Goal: Task Accomplishment & Management: Complete application form

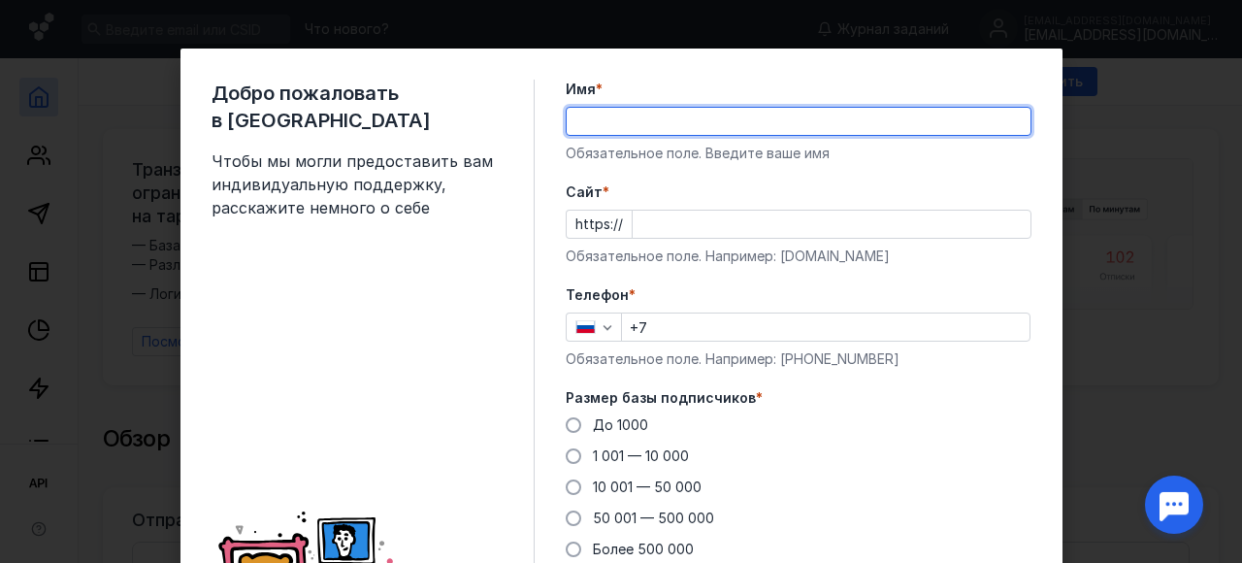
type input "[PERSON_NAME]"
type input "[PHONE_NUMBER]"
click at [716, 229] on input "Cайт *" at bounding box center [832, 224] width 398 height 27
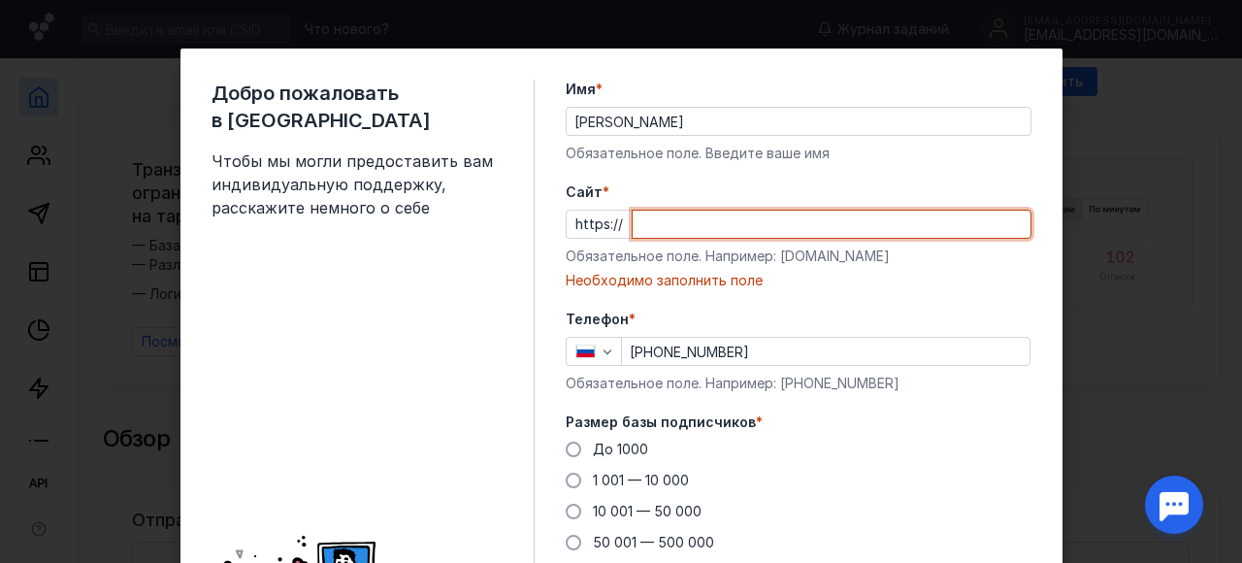
paste input "[DOMAIN_NAME][URL]"
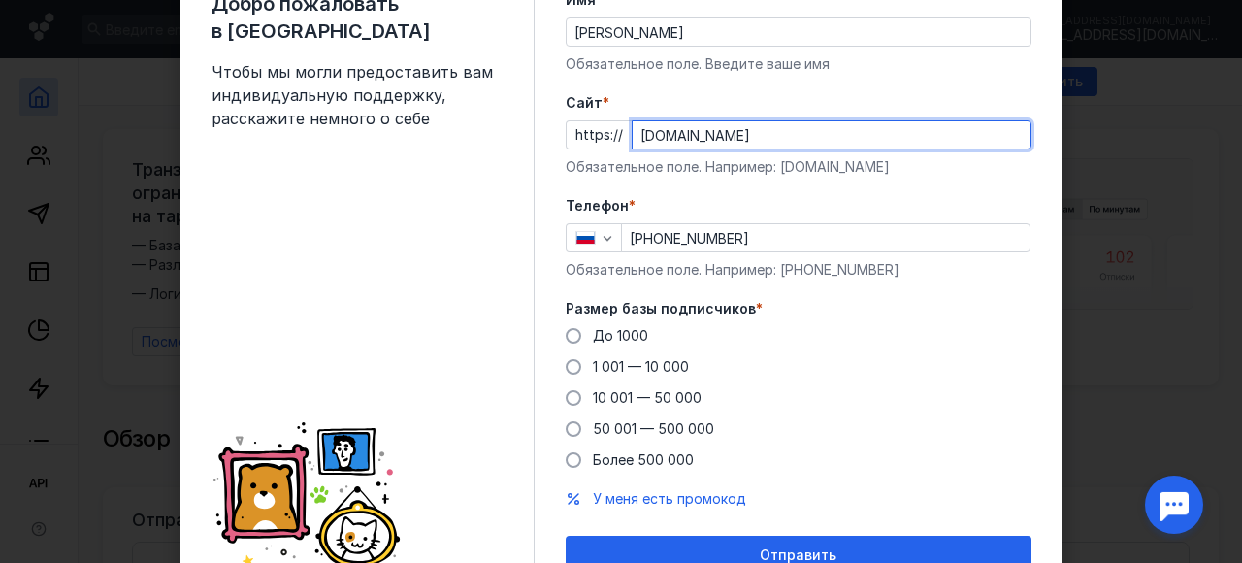
scroll to position [112, 0]
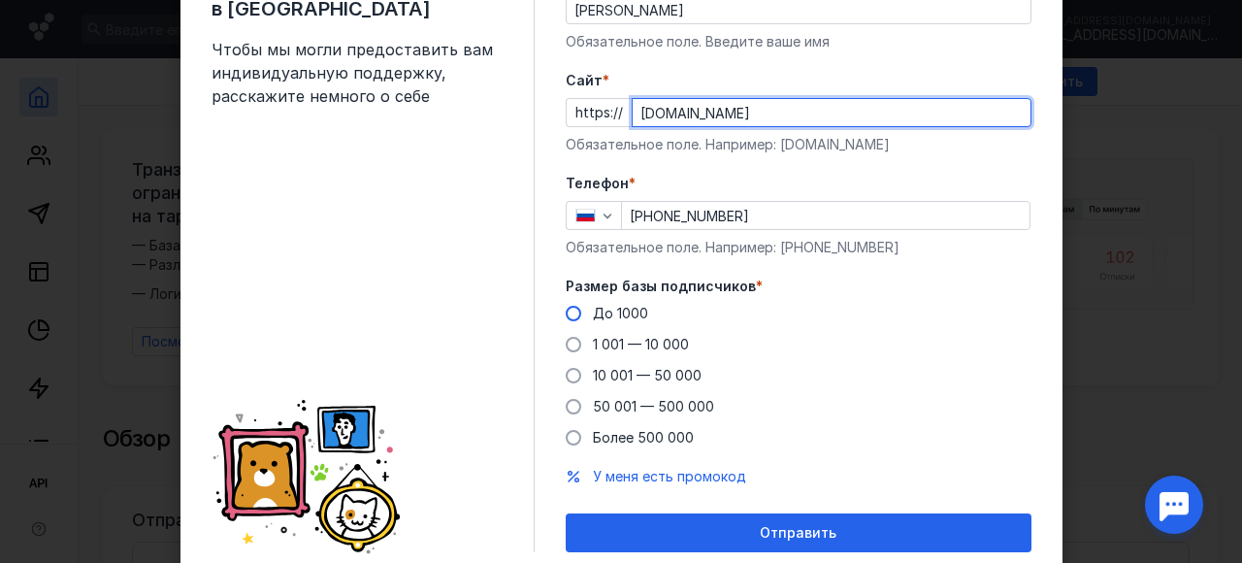
type input "[DOMAIN_NAME]"
click at [605, 308] on span "До 1000" at bounding box center [620, 313] width 55 height 16
click at [0, 0] on input "До 1000" at bounding box center [0, 0] width 0 height 0
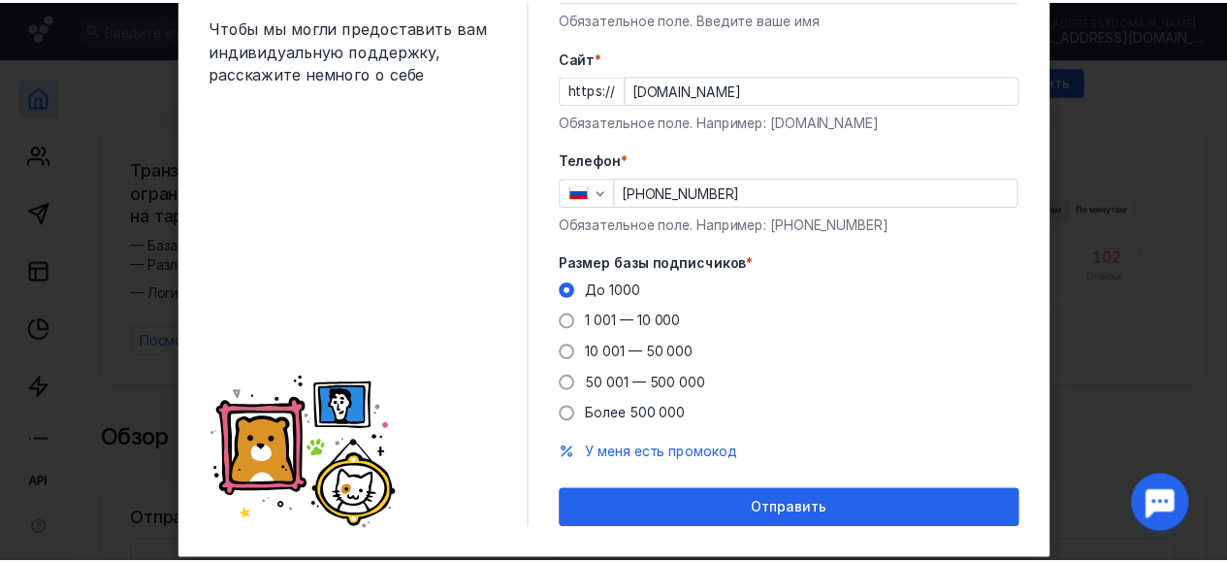
scroll to position [173, 0]
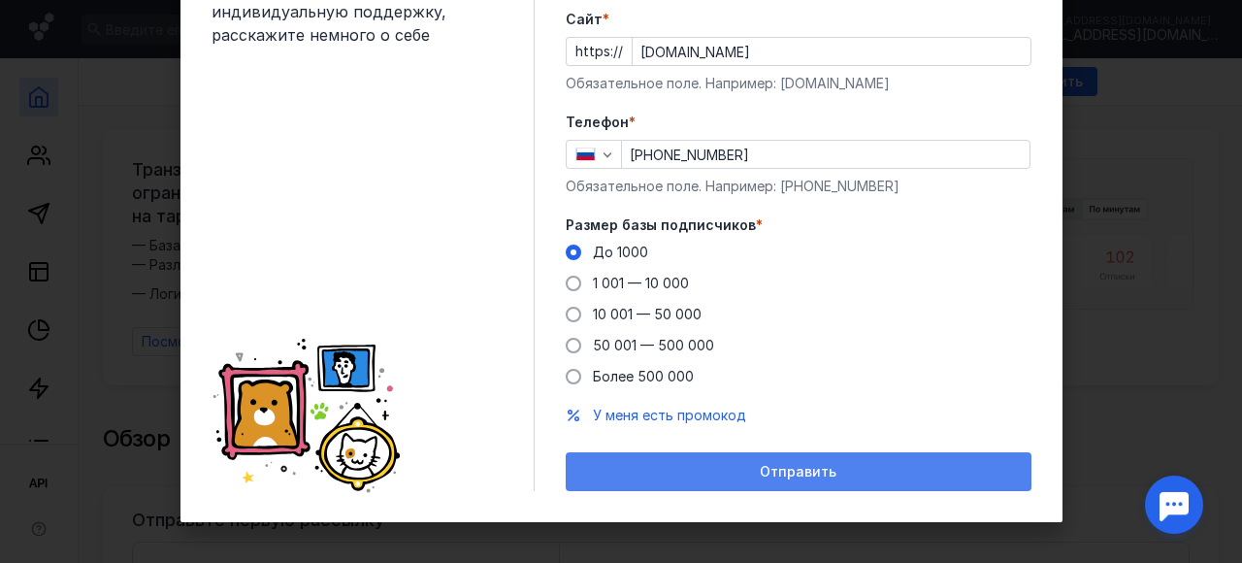
click at [823, 479] on div "Отправить" at bounding box center [799, 471] width 466 height 39
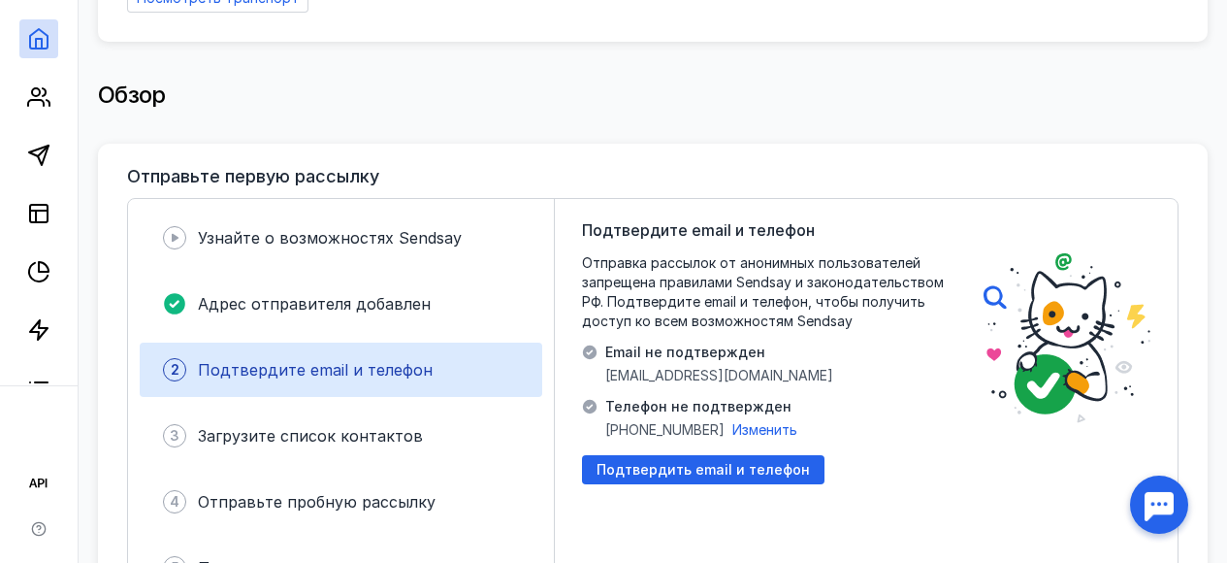
scroll to position [369, 0]
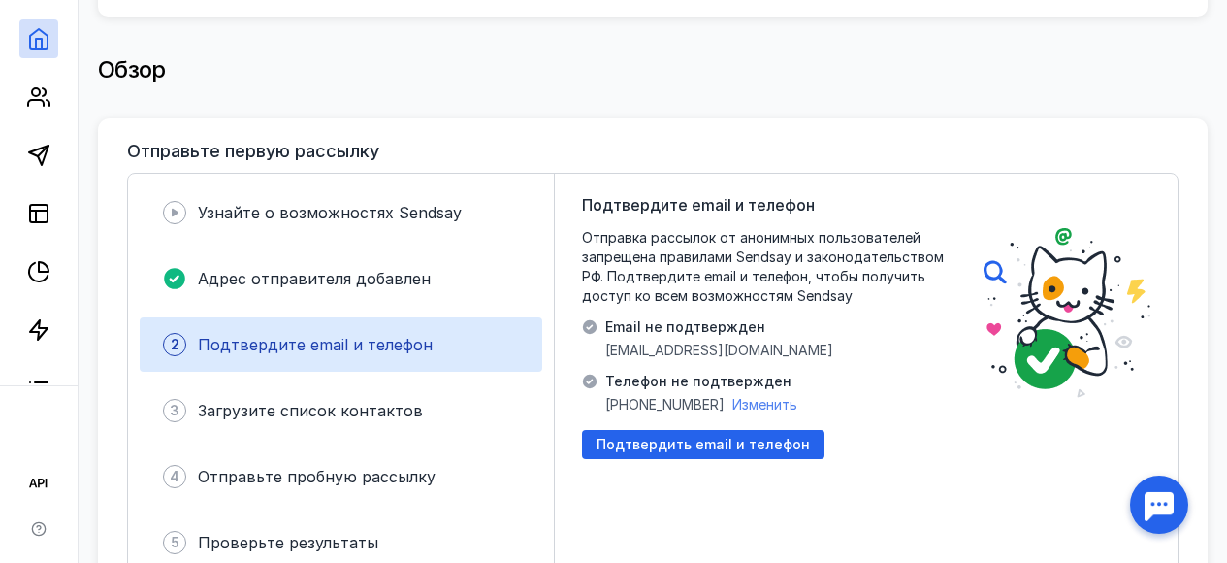
click at [764, 398] on span "Изменить" at bounding box center [764, 404] width 65 height 16
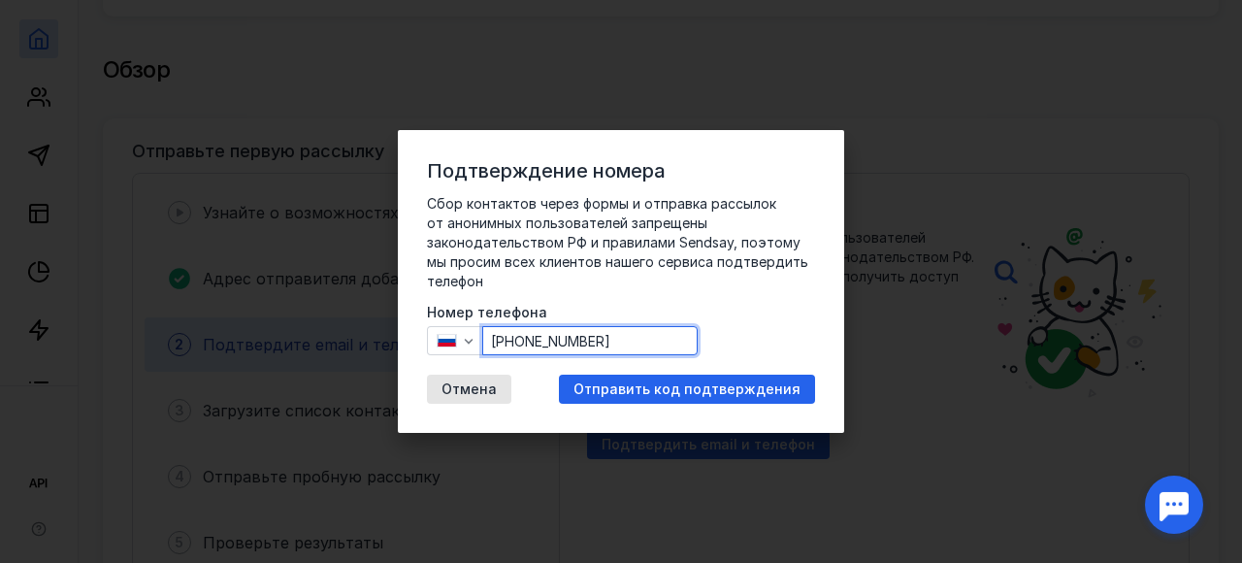
click at [626, 350] on input "[PHONE_NUMBER]" at bounding box center [589, 340] width 213 height 27
drag, startPoint x: 627, startPoint y: 348, endPoint x: 520, endPoint y: 347, distance: 106.7
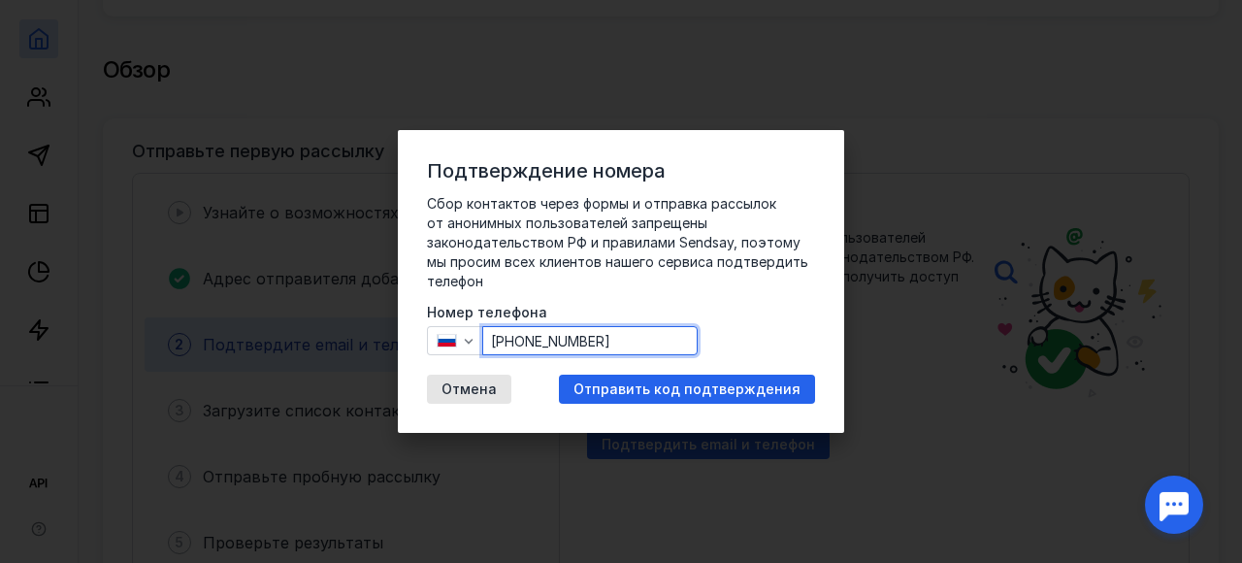
click at [520, 347] on input "[PHONE_NUMBER]" at bounding box center [589, 340] width 213 height 27
type input "[PHONE_NUMBER]"
click at [701, 334] on div "Сбор контактов через формы и отправка рассылок от анонимных пользователей запре…" at bounding box center [621, 299] width 388 height 210
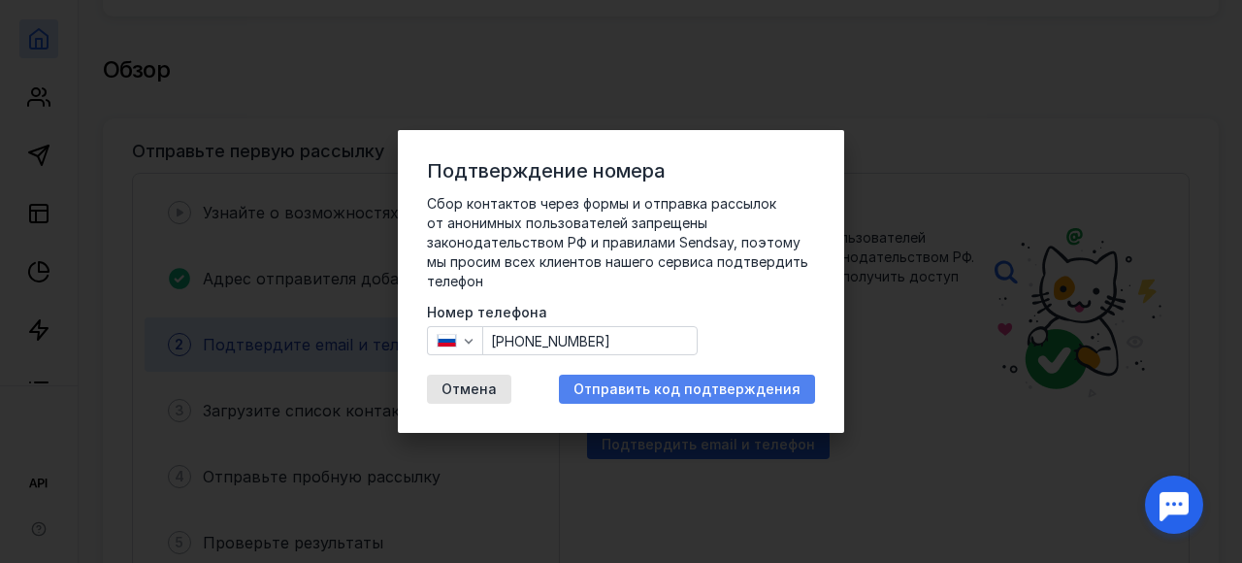
click at [722, 395] on span "Отправить код подтверждения" at bounding box center [686, 389] width 227 height 16
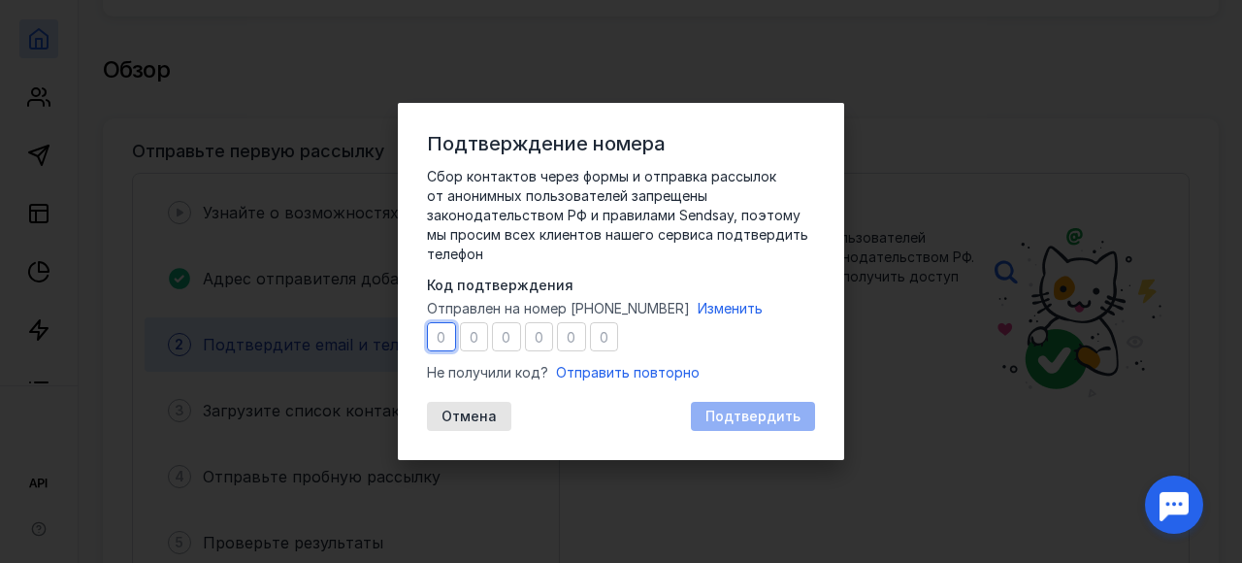
type input "8"
type input "6"
type input "2"
type input "7"
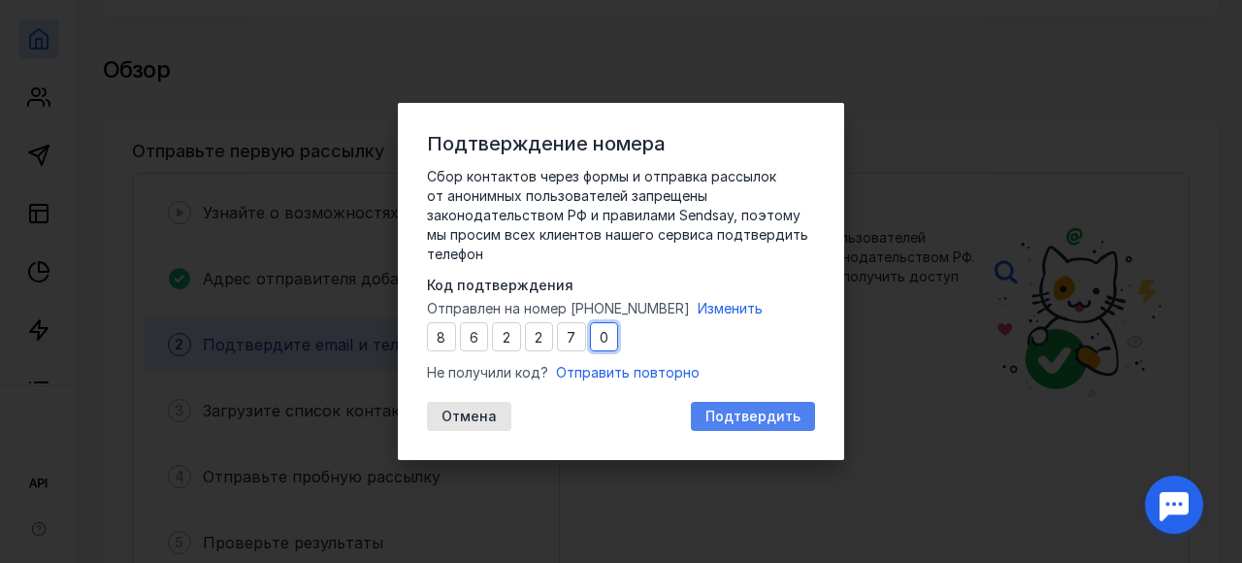
type input "0"
click at [765, 420] on span "Подтвердить" at bounding box center [752, 416] width 95 height 16
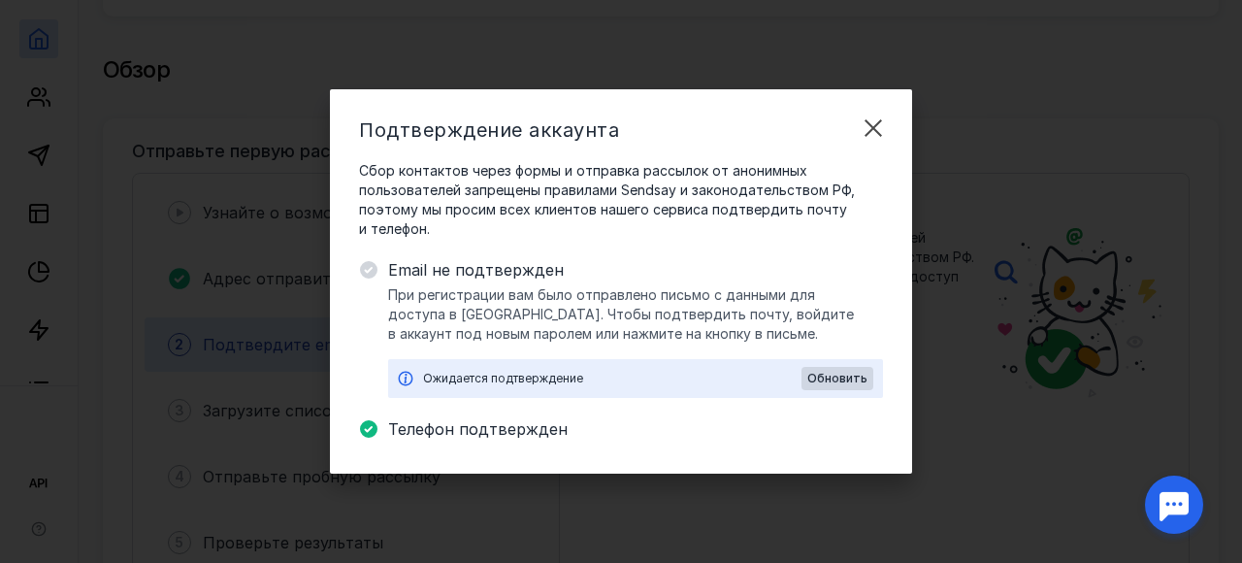
click at [765, 420] on span "Телефон подтвержден" at bounding box center [635, 428] width 495 height 23
click at [825, 370] on div "Обновить" at bounding box center [837, 378] width 72 height 23
drag, startPoint x: 544, startPoint y: 118, endPoint x: 624, endPoint y: 144, distance: 83.5
click at [624, 144] on div "Подтверждение аккаунта Сбор контактов через формы и отправка рассылок от аноним…" at bounding box center [621, 281] width 582 height 384
click at [699, 146] on div "Подтверждение аккаунта Сбор контактов через формы и отправка рассылок от аноним…" at bounding box center [621, 281] width 582 height 384
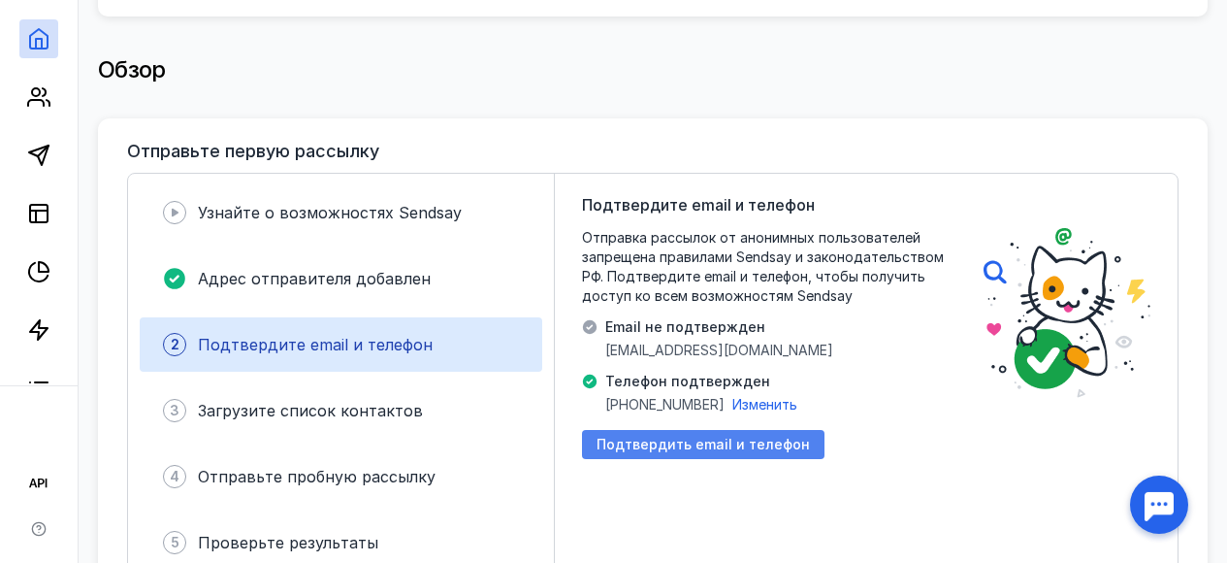
click at [730, 443] on div "Подтвердить email и телефон" at bounding box center [703, 444] width 243 height 29
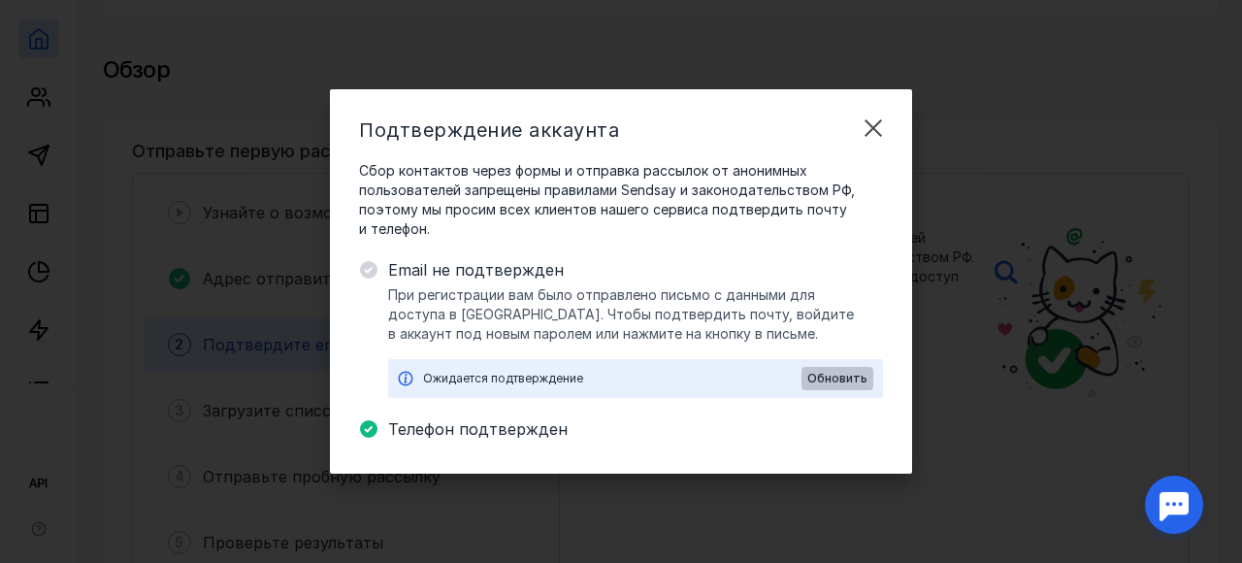
click at [837, 374] on span "Обновить" at bounding box center [837, 379] width 60 height 14
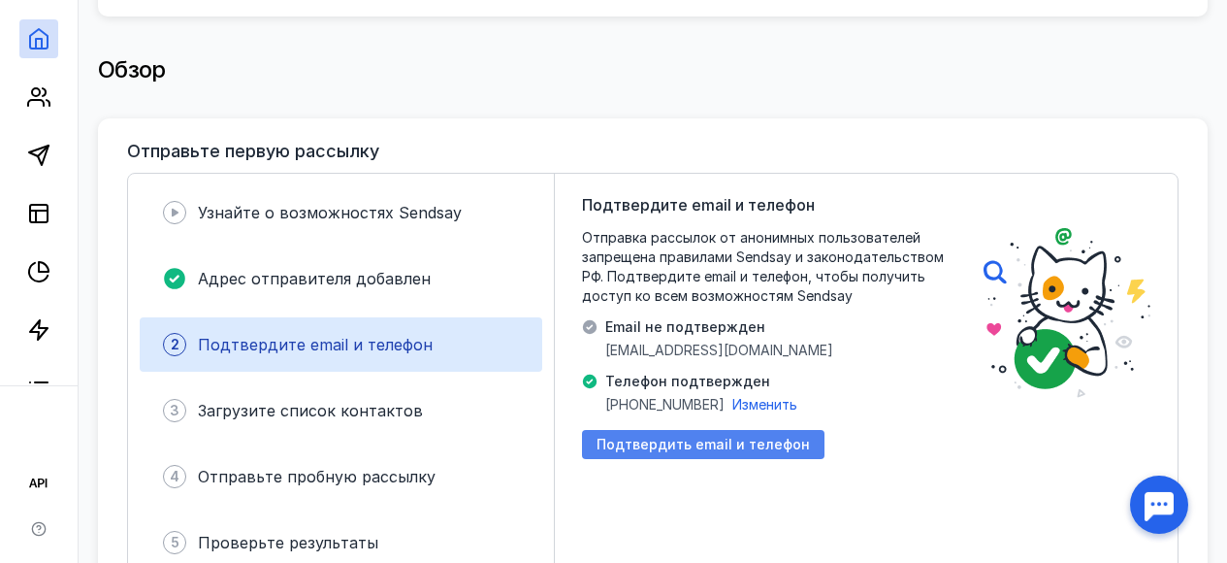
click at [744, 437] on span "Подтвердить email и телефон" at bounding box center [703, 445] width 213 height 16
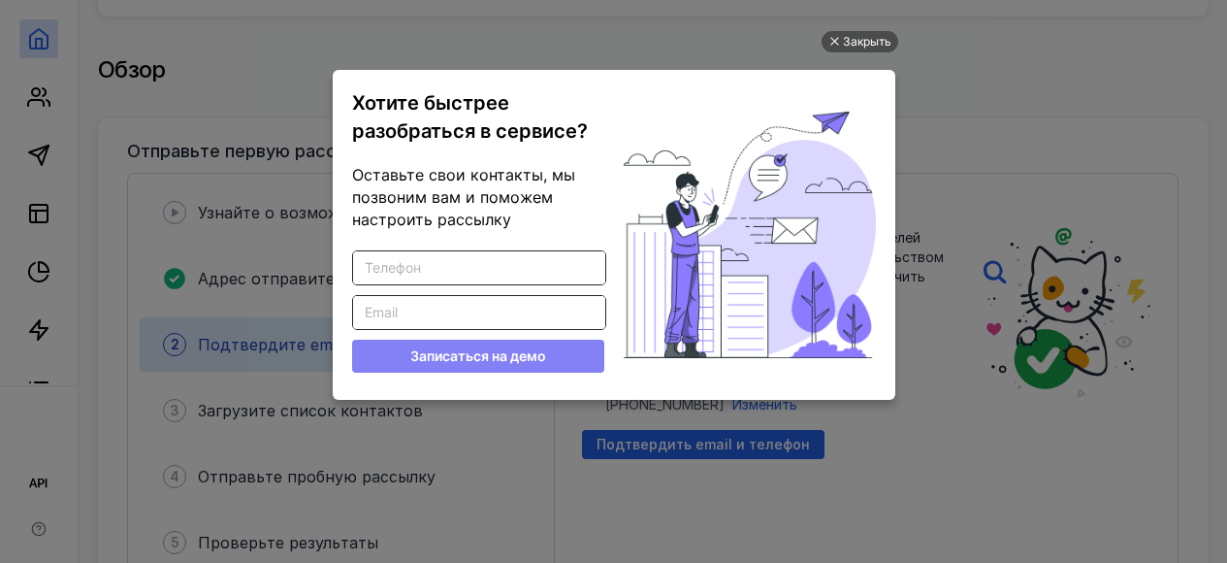
scroll to position [0, 0]
click at [522, 264] on input "Введите корректный телефон" at bounding box center [479, 267] width 252 height 33
click at [884, 27] on div "Закрыть Хотите быстрее разобраться в сервисе? Оставьте свои контакты, мы позвон…" at bounding box center [614, 259] width 582 height 514
click at [879, 32] on div "Закрыть" at bounding box center [867, 41] width 49 height 21
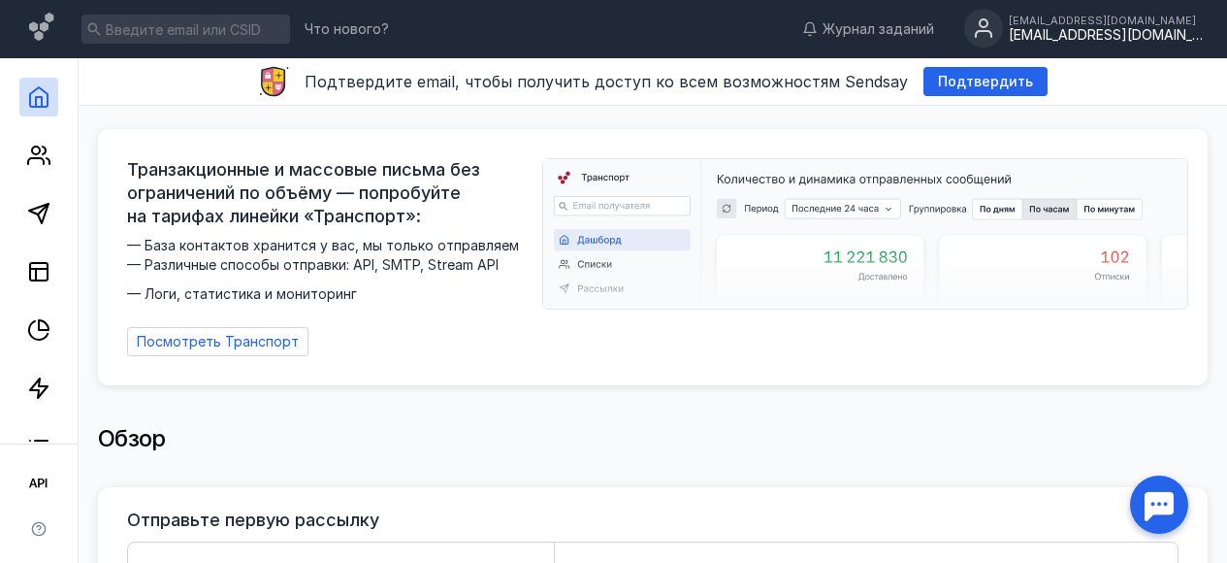
click at [1084, 28] on div "[EMAIL_ADDRESS][DOMAIN_NAME]" at bounding box center [1106, 35] width 194 height 16
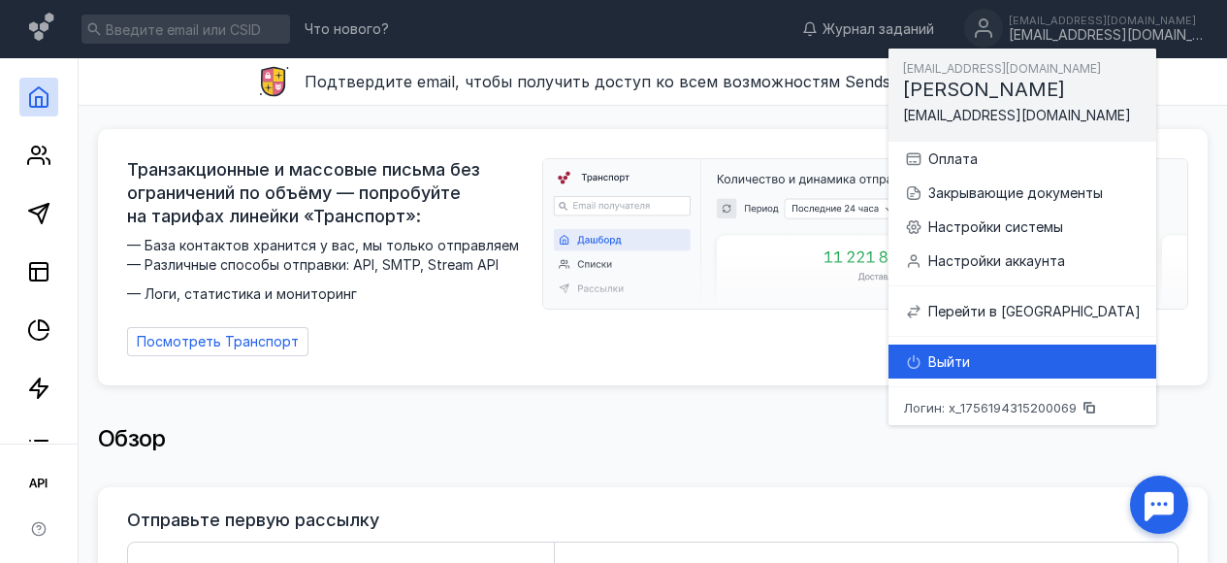
click at [962, 359] on div "Выйти" at bounding box center [1034, 361] width 212 height 19
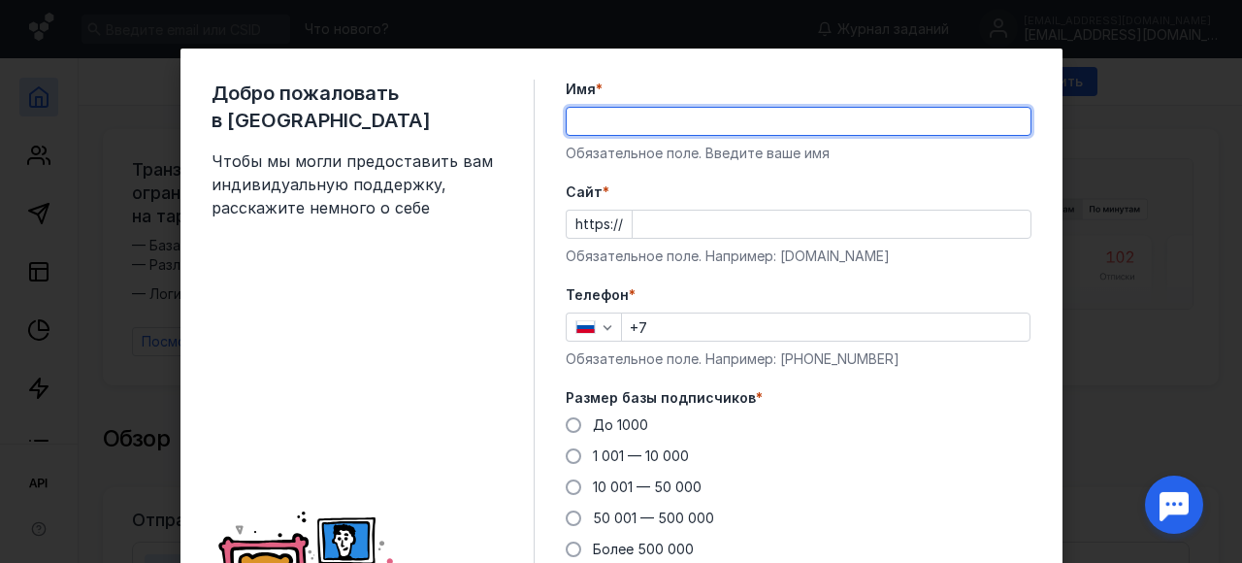
click at [645, 114] on input "Имя *" at bounding box center [799, 121] width 464 height 27
type input "[PERSON_NAME]"
type input "[PHONE_NUMBER]"
click at [702, 222] on input "Cайт *" at bounding box center [832, 224] width 398 height 27
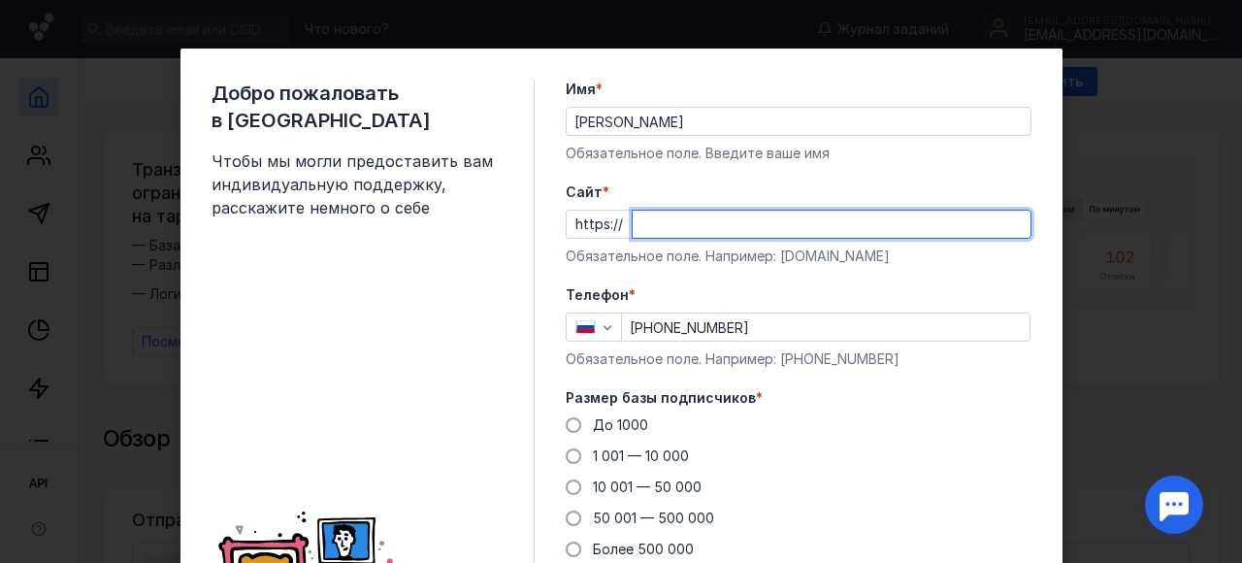
paste input "[DOMAIN_NAME][URL]"
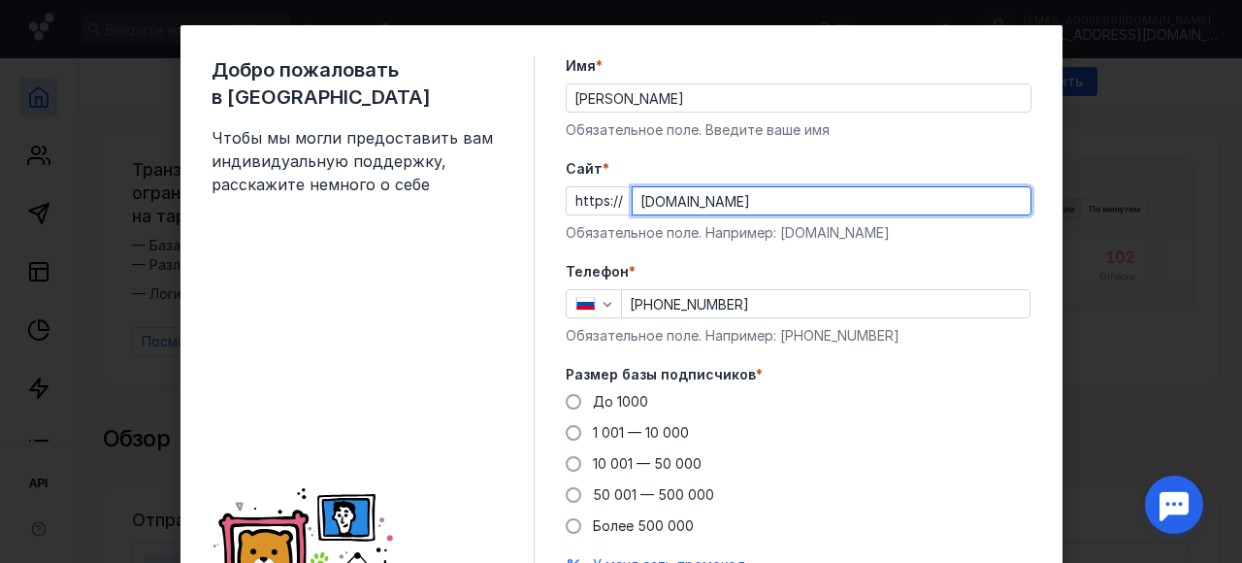
scroll to position [26, 0]
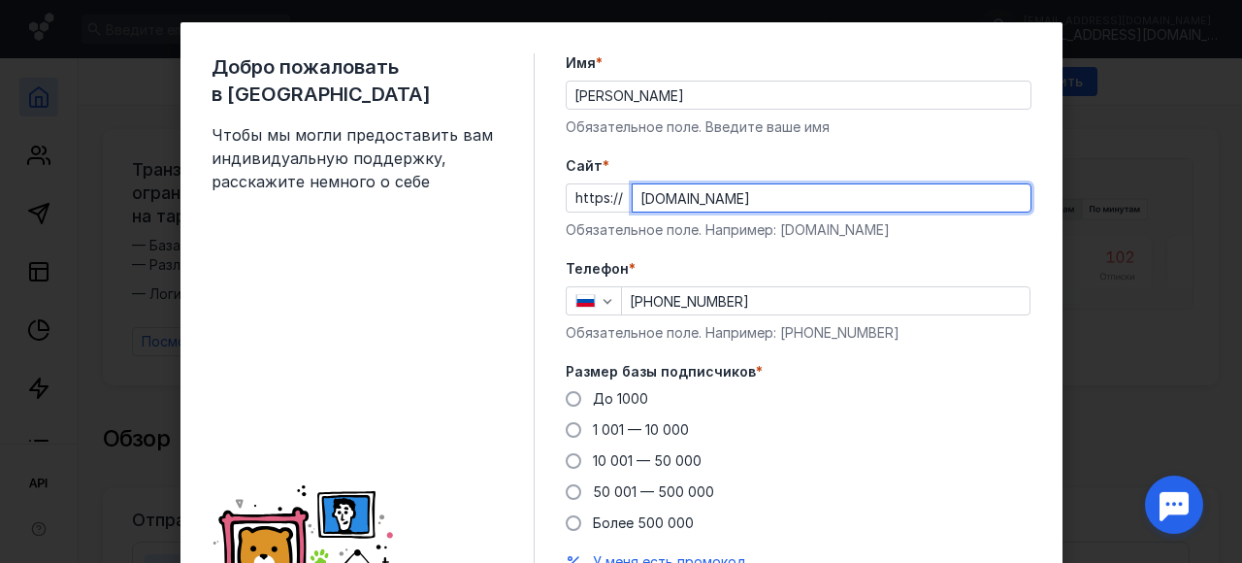
type input "[DOMAIN_NAME]"
click at [778, 292] on input "[PHONE_NUMBER]" at bounding box center [825, 300] width 407 height 27
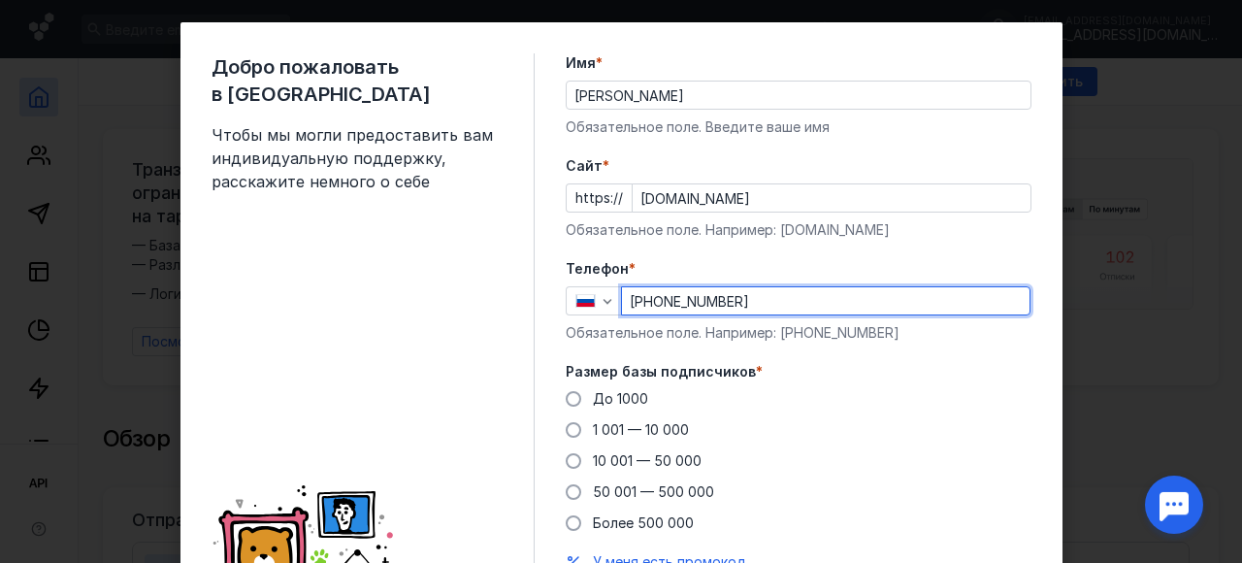
type input "[PHONE_NUMBER]"
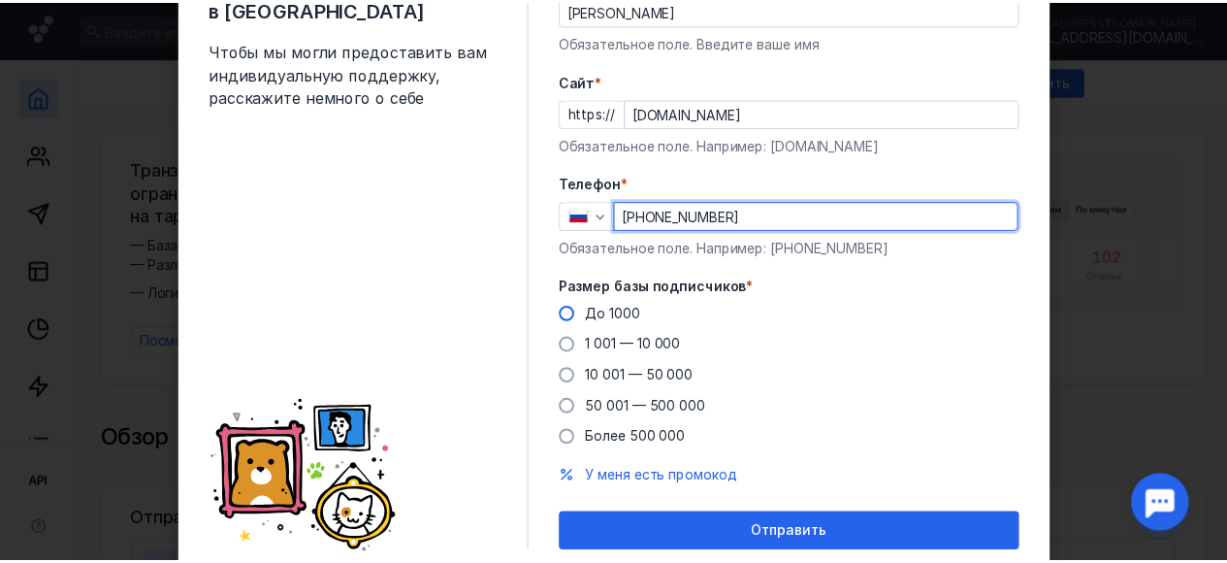
scroll to position [124, 0]
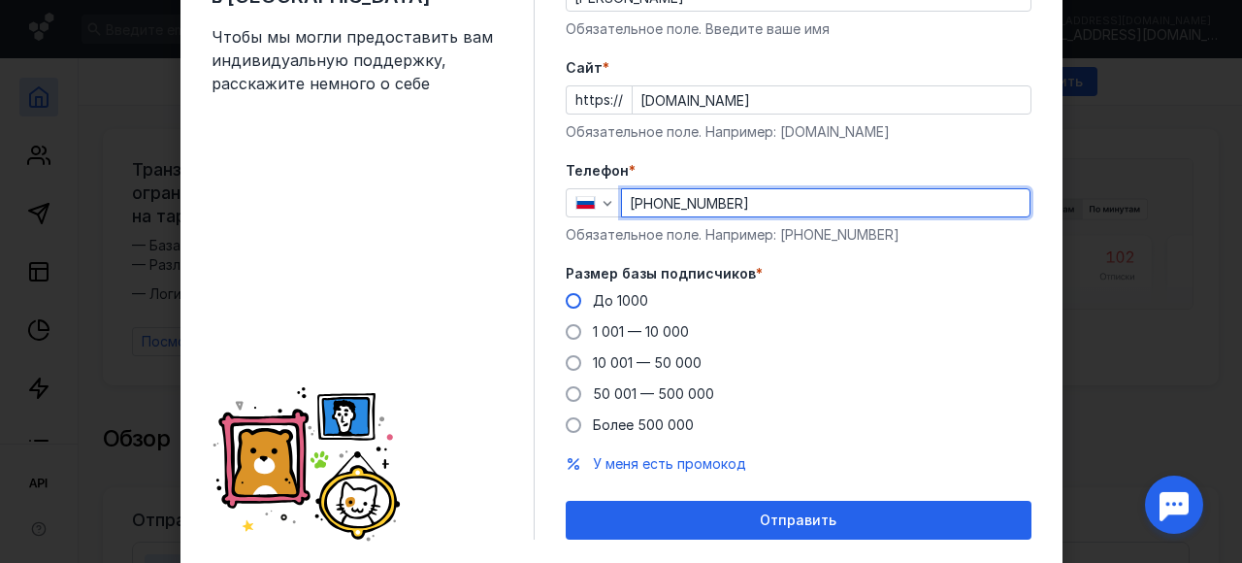
click at [630, 301] on span "До 1000" at bounding box center [620, 300] width 55 height 16
click at [0, 0] on input "До 1000" at bounding box center [0, 0] width 0 height 0
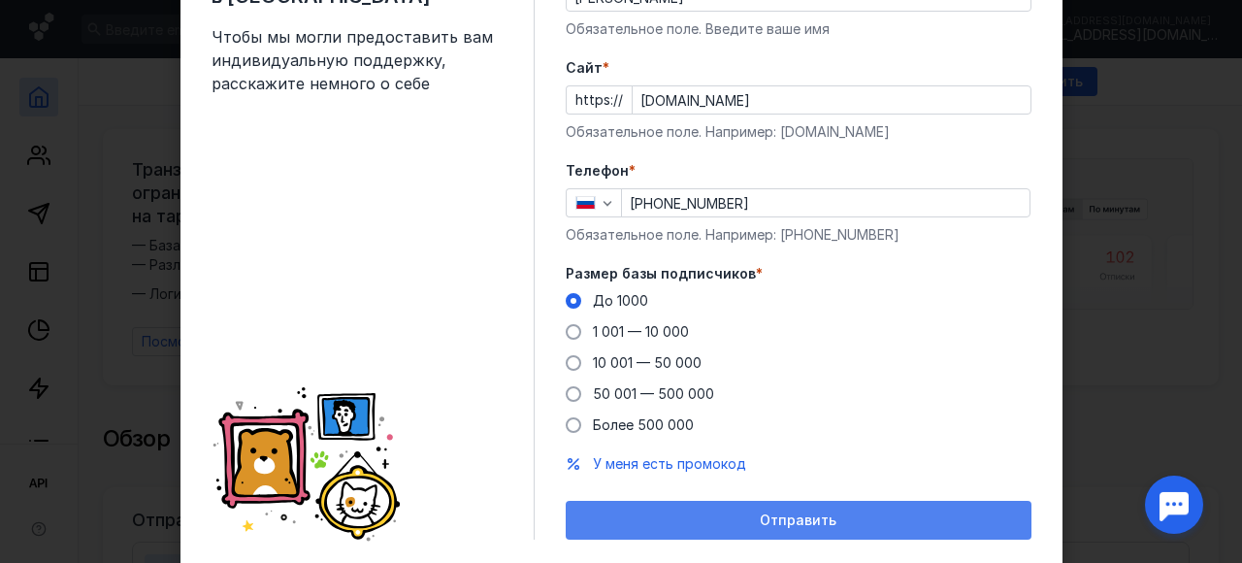
click at [779, 520] on span "Отправить" at bounding box center [798, 520] width 77 height 16
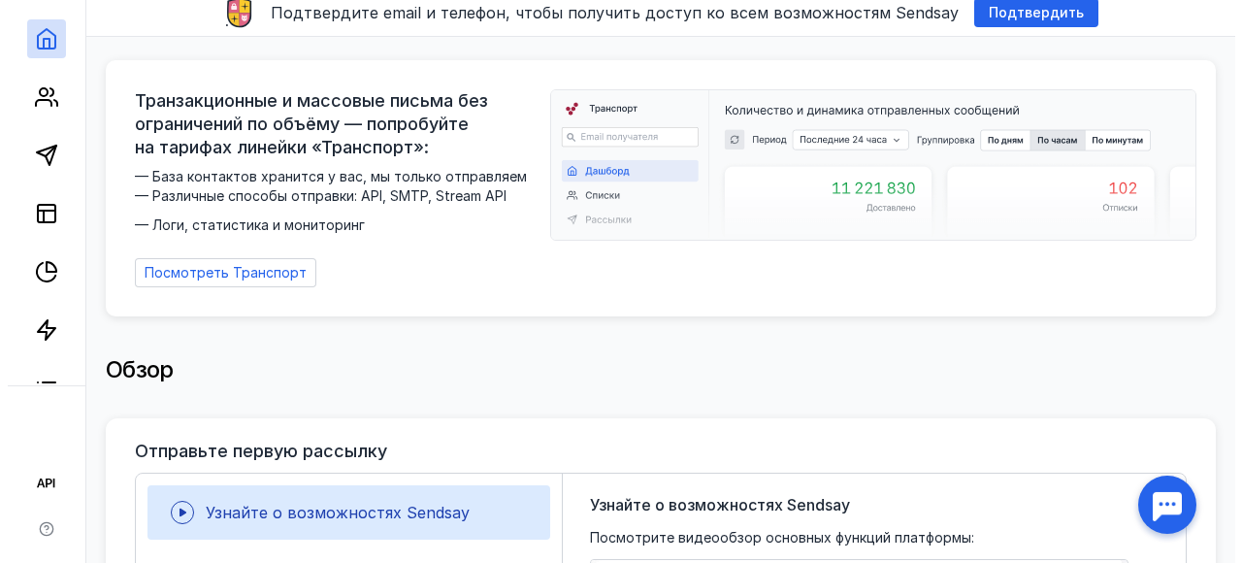
scroll to position [0, 0]
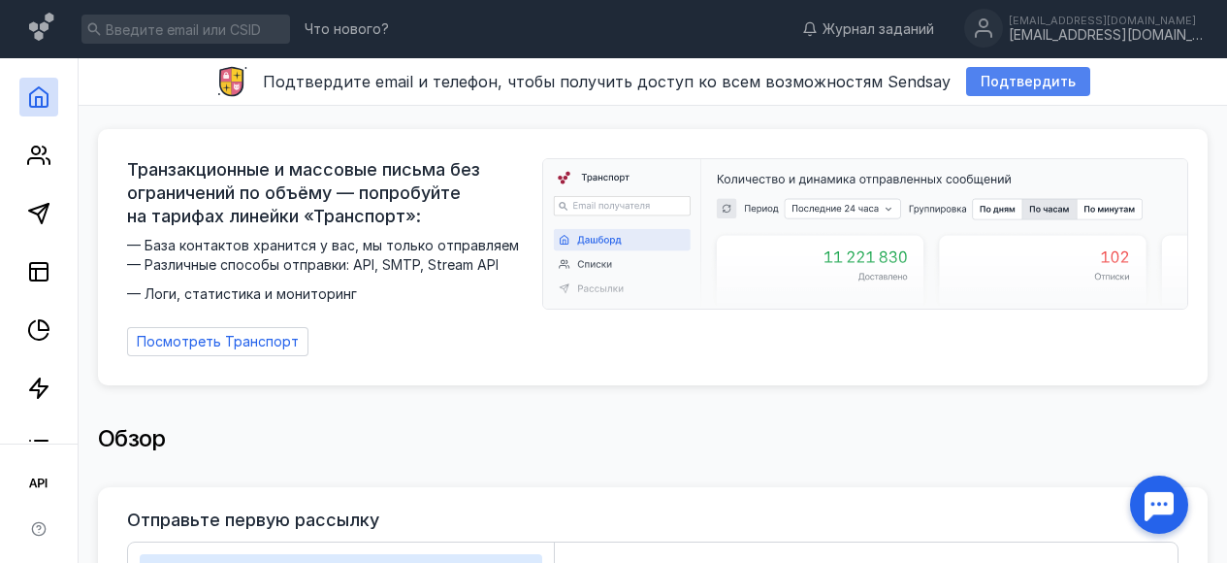
click at [986, 78] on span "Подтвердить" at bounding box center [1028, 82] width 95 height 16
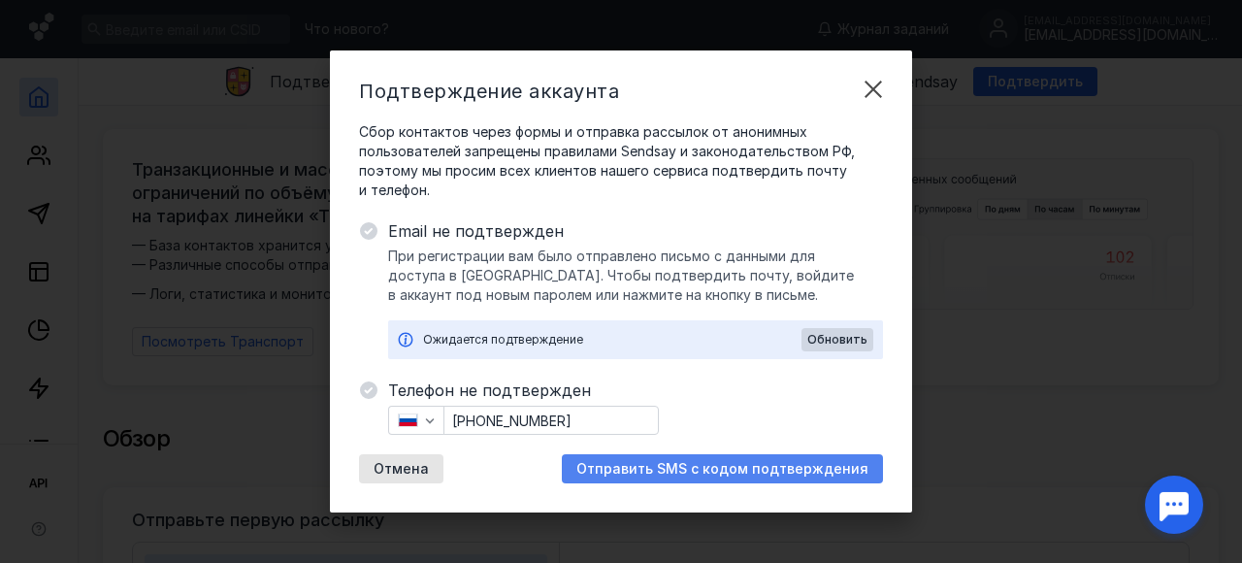
click at [659, 476] on div "Отправить SMS с кодом подтверждения" at bounding box center [722, 468] width 321 height 29
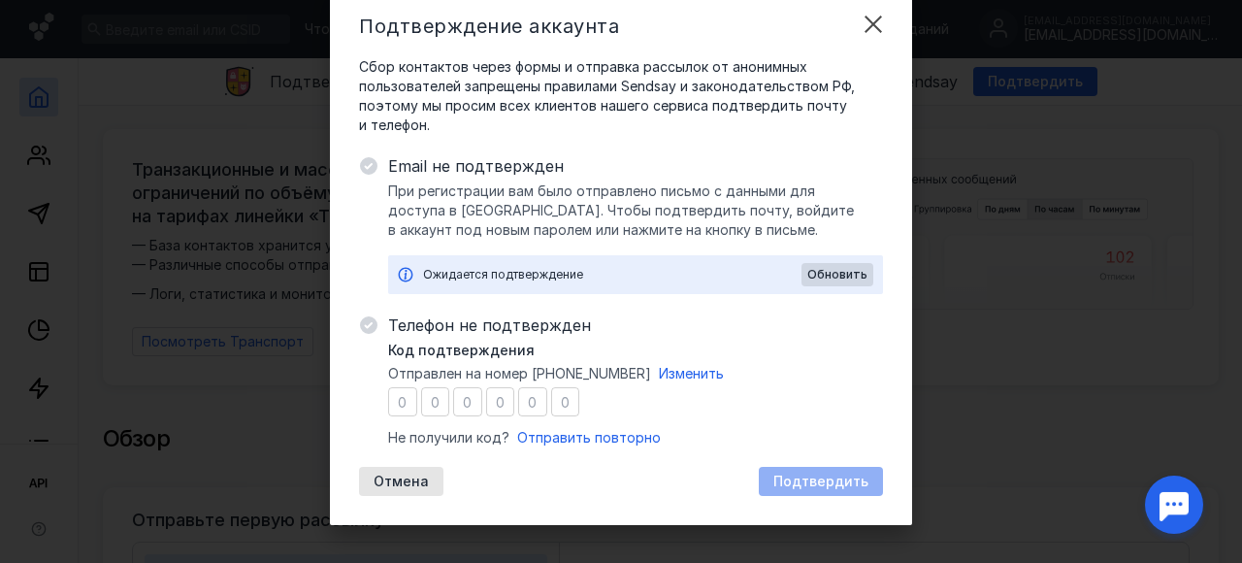
scroll to position [74, 0]
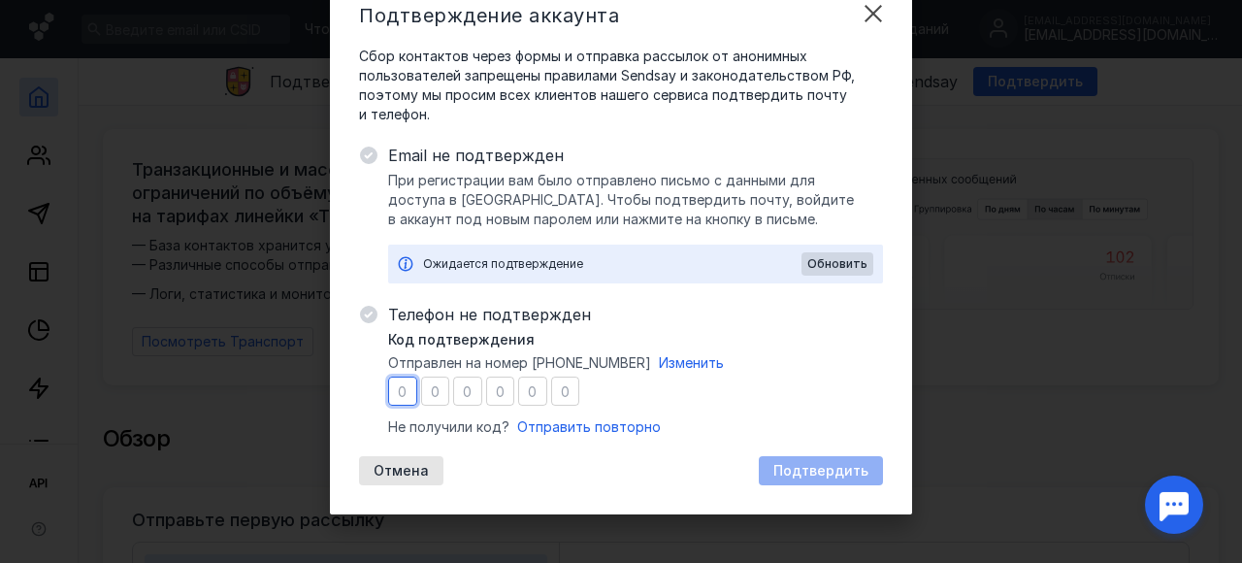
type input "8"
type input "6"
type input "2"
type input "7"
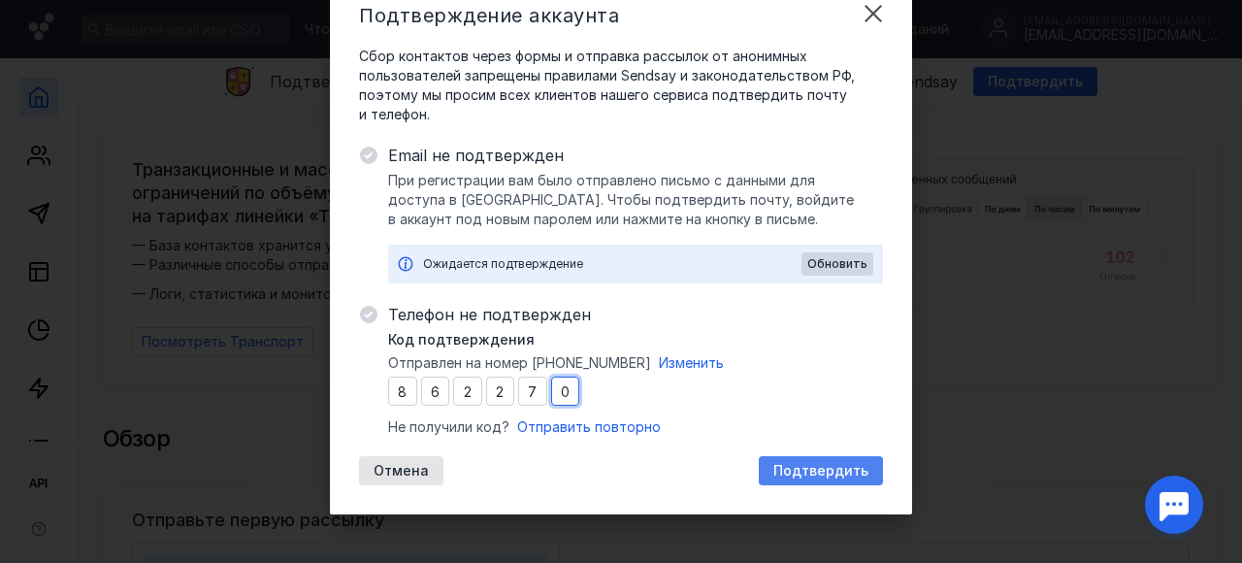
type input "0"
click at [791, 465] on span "Подтвердить" at bounding box center [820, 471] width 95 height 16
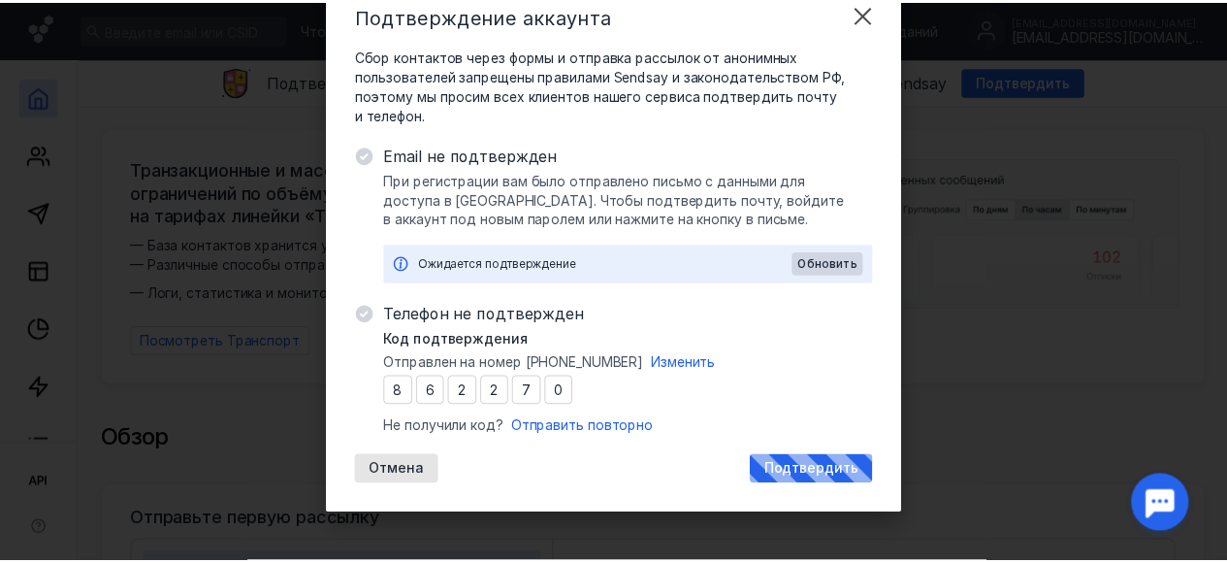
scroll to position [0, 0]
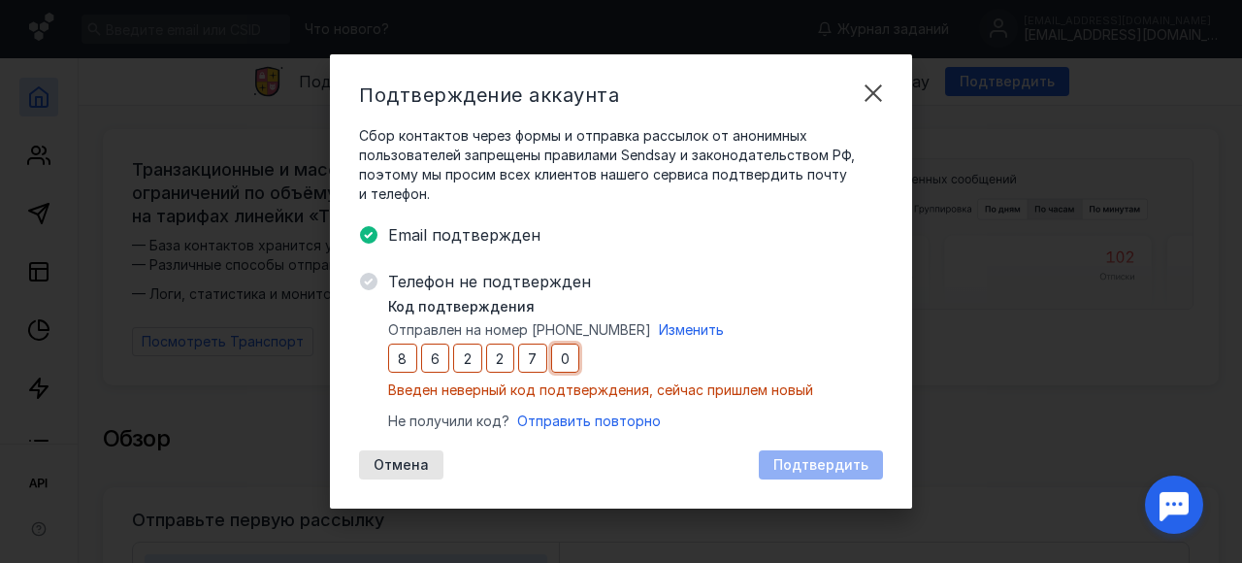
click at [568, 361] on input "0" at bounding box center [565, 357] width 29 height 29
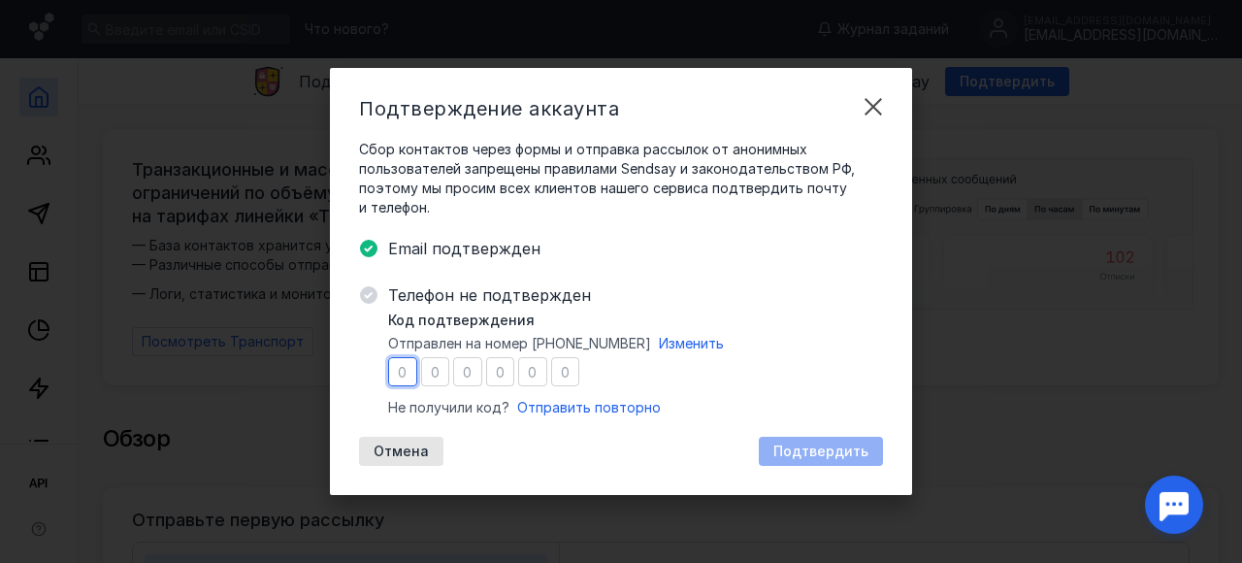
type input "2"
type input "7"
type input "3"
type input "1"
type input "8"
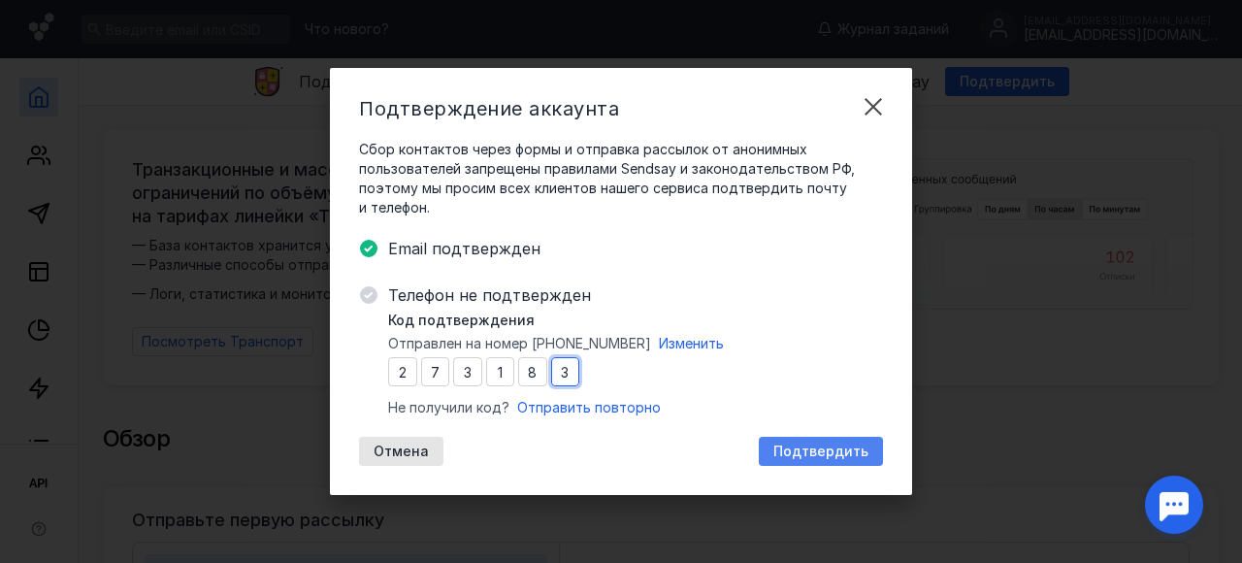
type input "3"
click at [855, 452] on span "Подтвердить" at bounding box center [820, 451] width 95 height 16
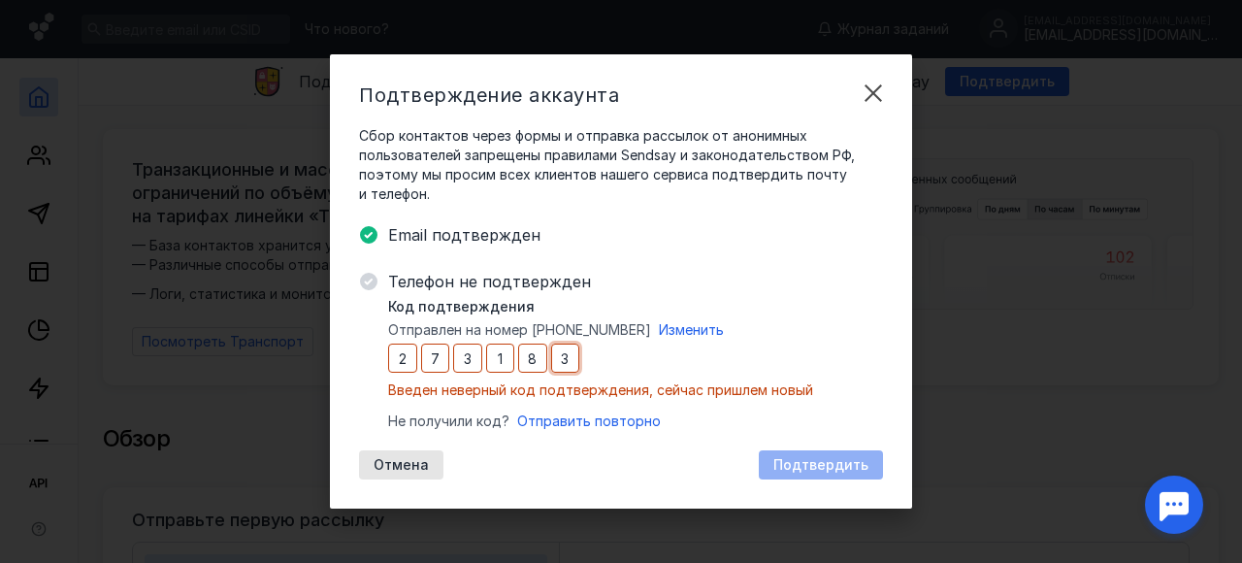
click at [569, 365] on input "3" at bounding box center [565, 357] width 29 height 29
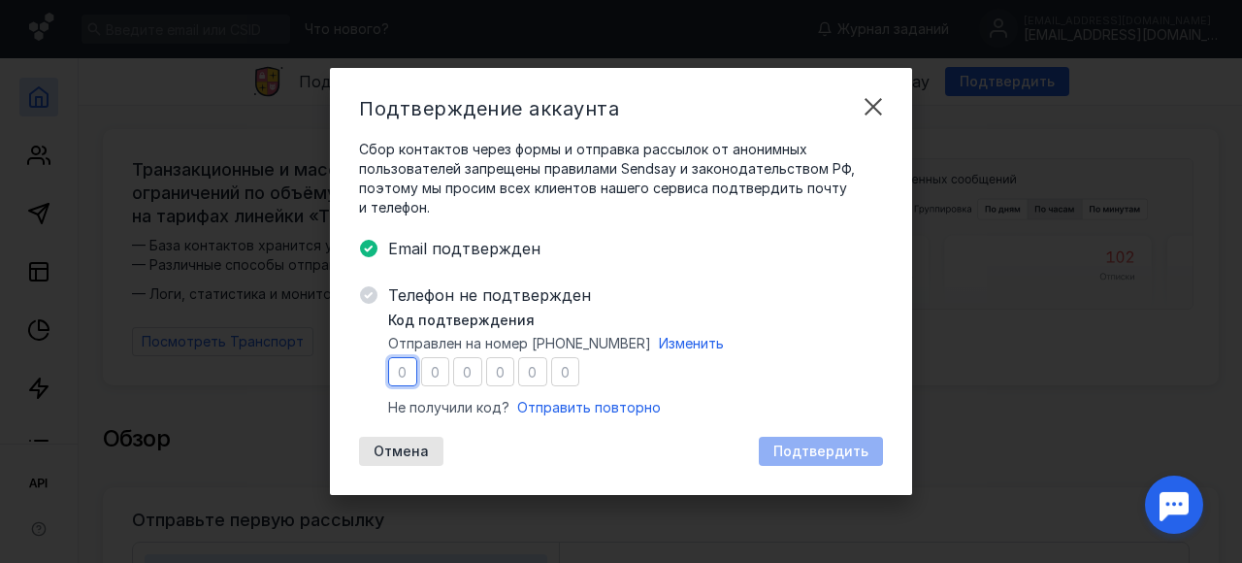
type input "6"
type input "1"
type input "2"
type input "1"
type input "8"
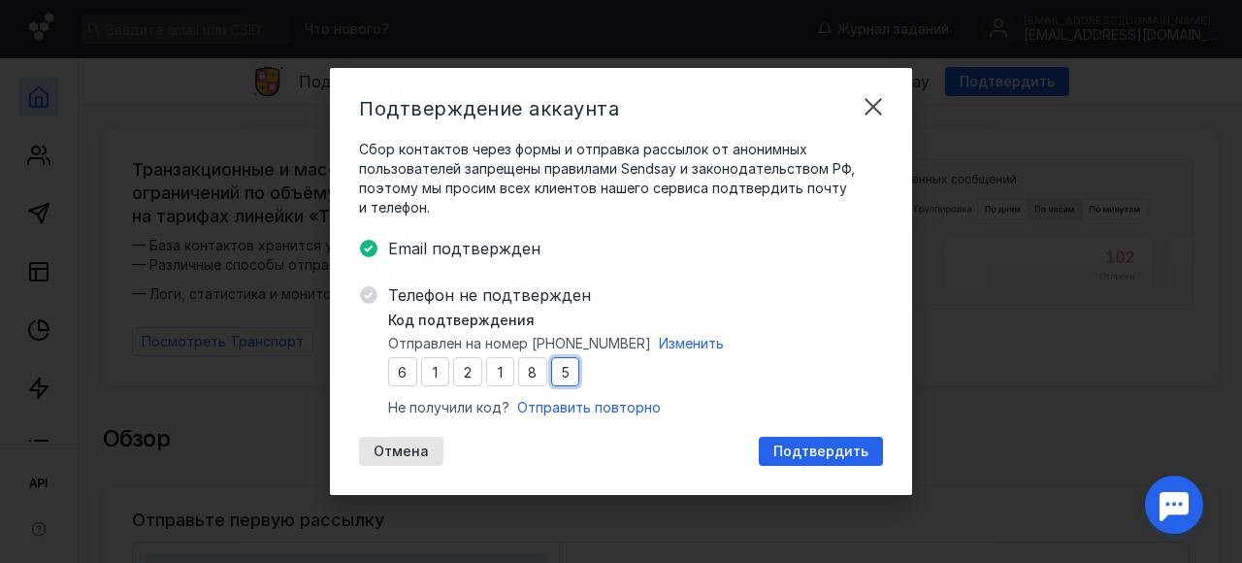
type input "5"
click at [831, 459] on div "Подтвердить" at bounding box center [821, 451] width 124 height 29
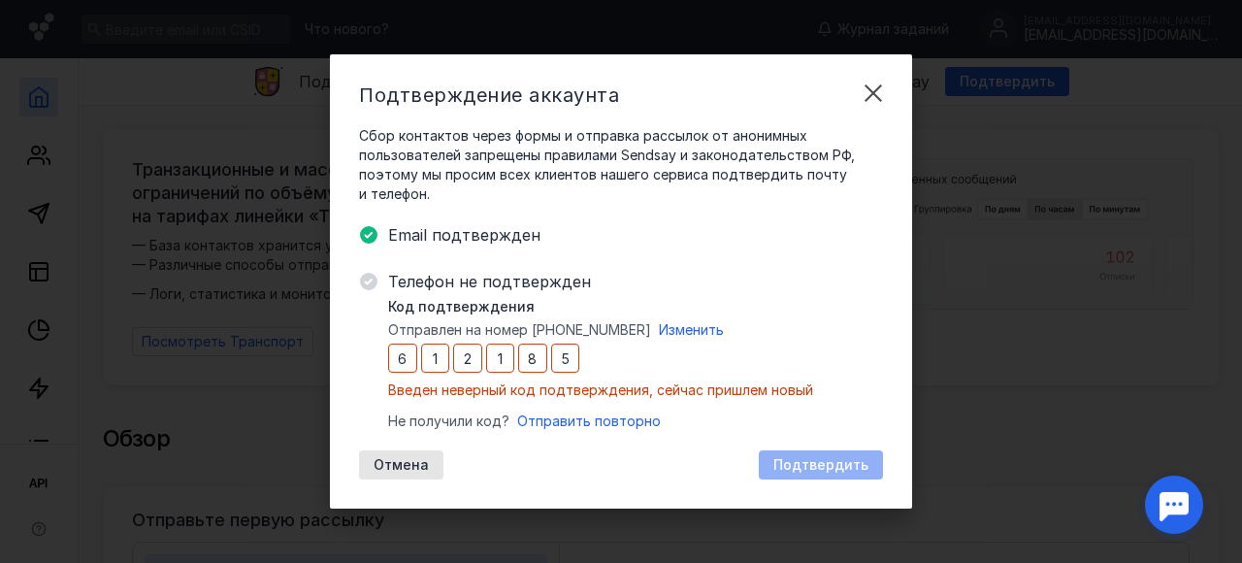
click at [802, 405] on div "Код подтверждения Отправлен на номер [PHONE_NUMBER] Изменить 6 1 2 1 8 5 Введен…" at bounding box center [635, 364] width 495 height 134
click at [573, 358] on input "5" at bounding box center [565, 357] width 29 height 29
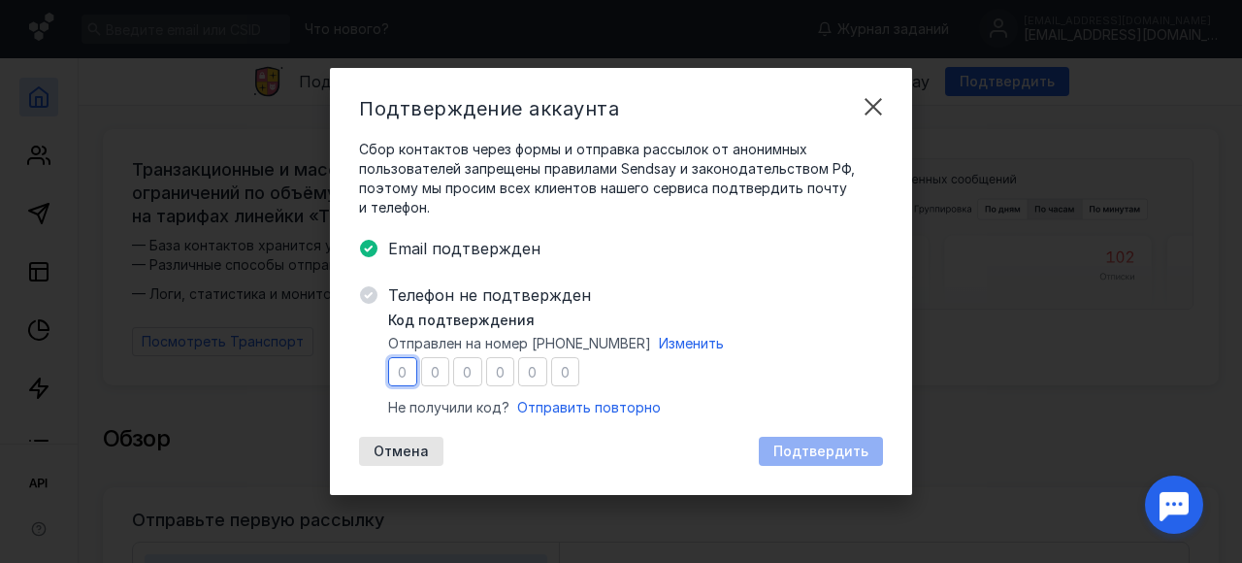
type input "8"
type input "3"
type input "7"
type input "6"
type input "7"
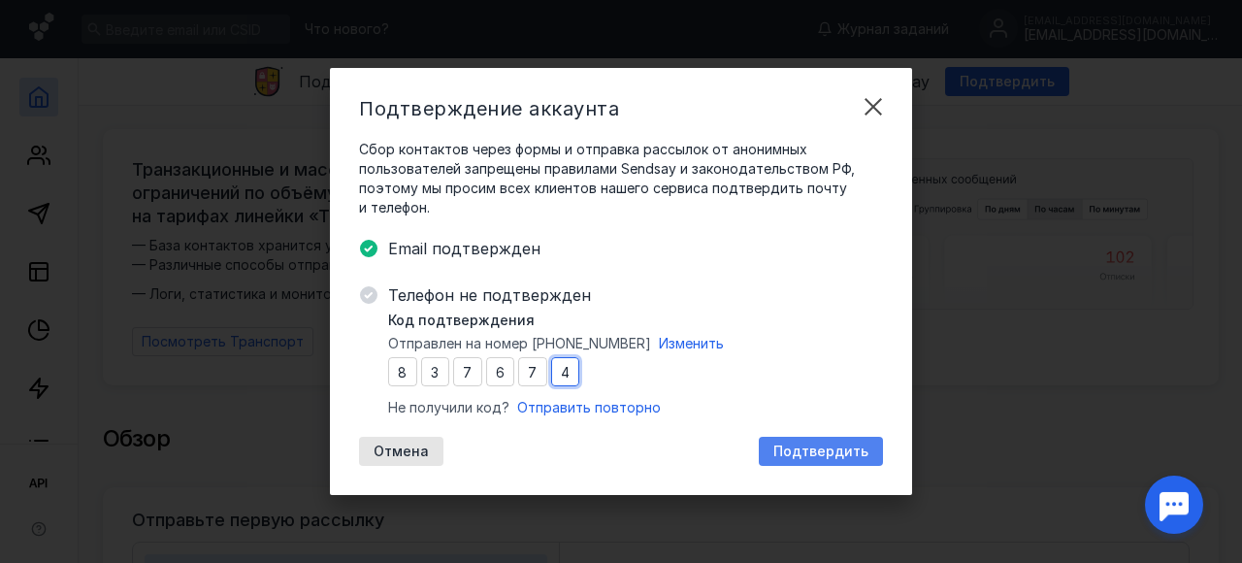
type input "4"
click at [847, 459] on span "Подтвердить" at bounding box center [820, 451] width 95 height 16
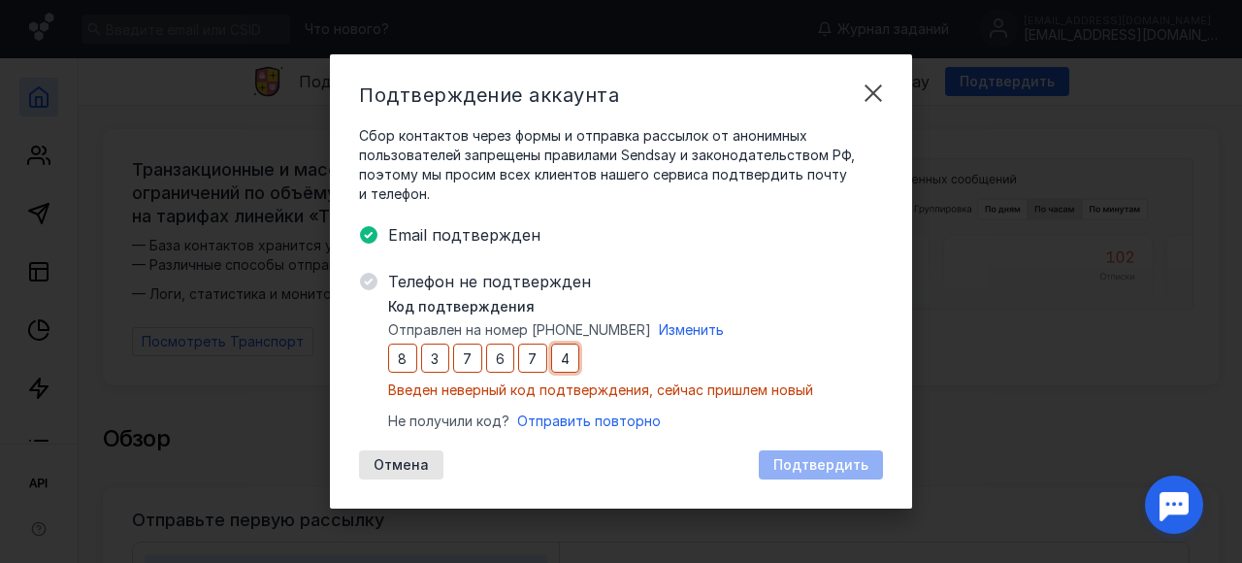
click at [575, 370] on input "4" at bounding box center [565, 357] width 29 height 29
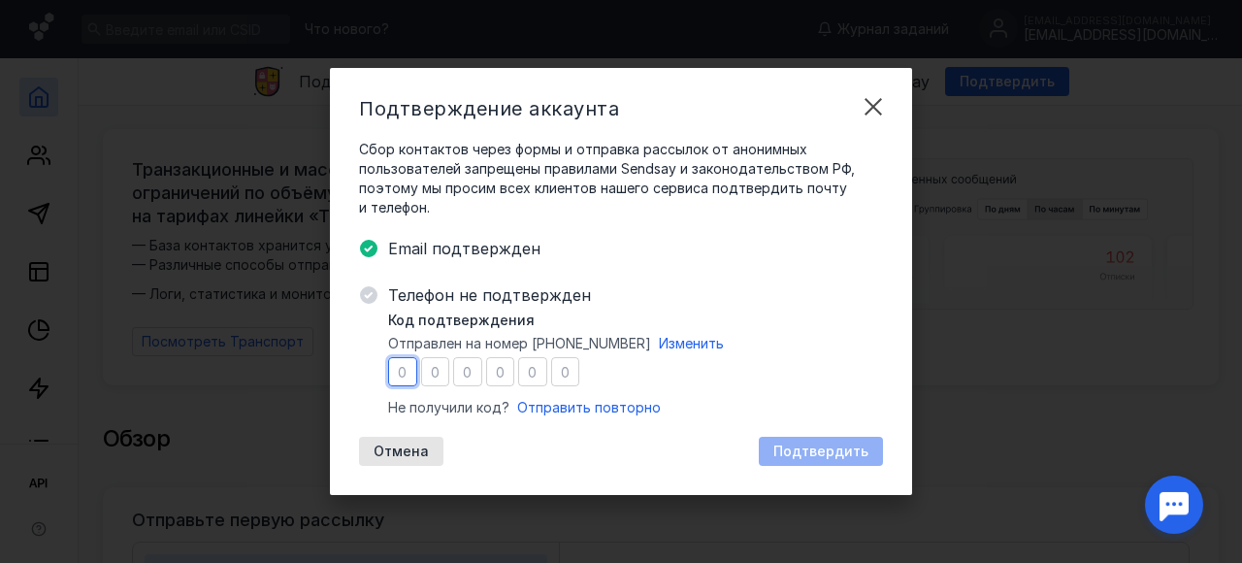
type input "9"
type input "4"
type input "6"
type input "2"
type input "4"
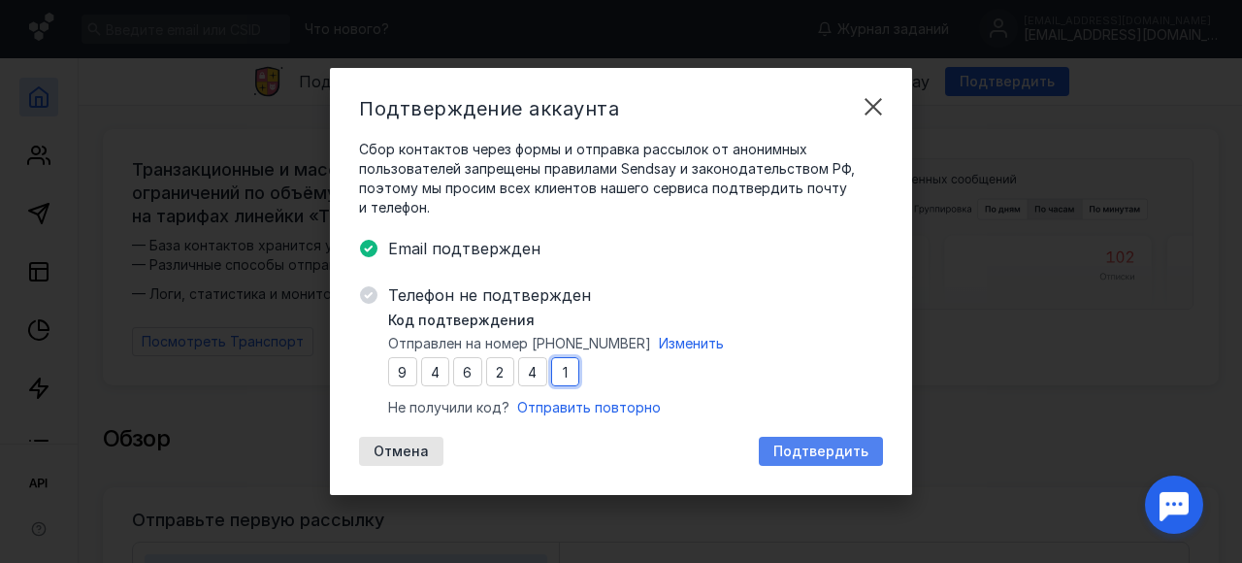
type input "1"
click at [795, 449] on span "Подтвердить" at bounding box center [820, 451] width 95 height 16
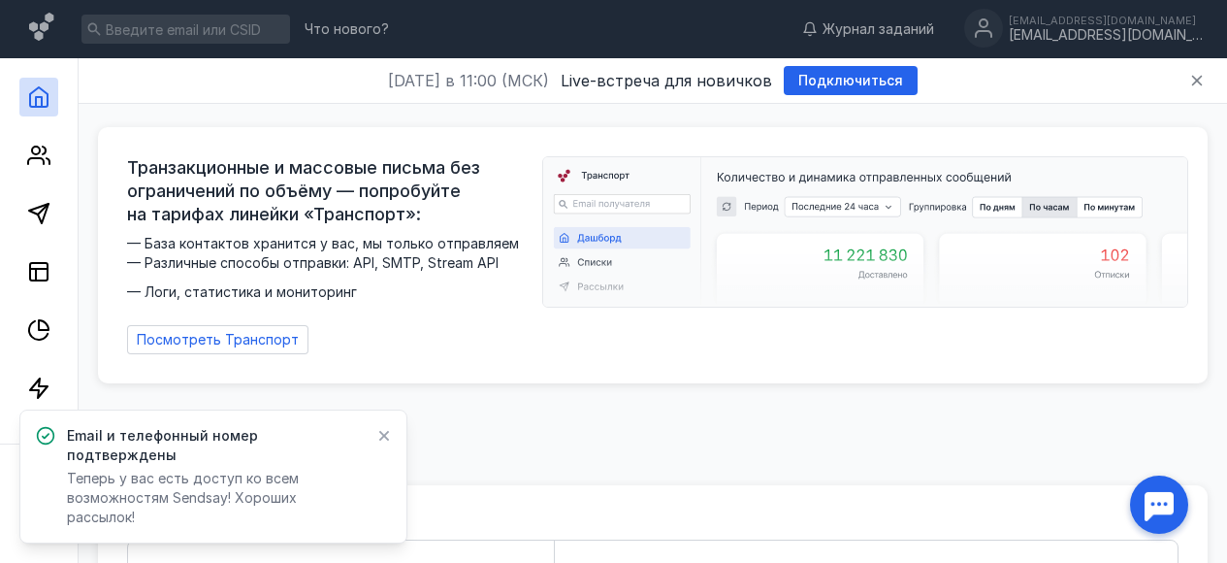
click at [380, 443] on icon at bounding box center [384, 436] width 14 height 16
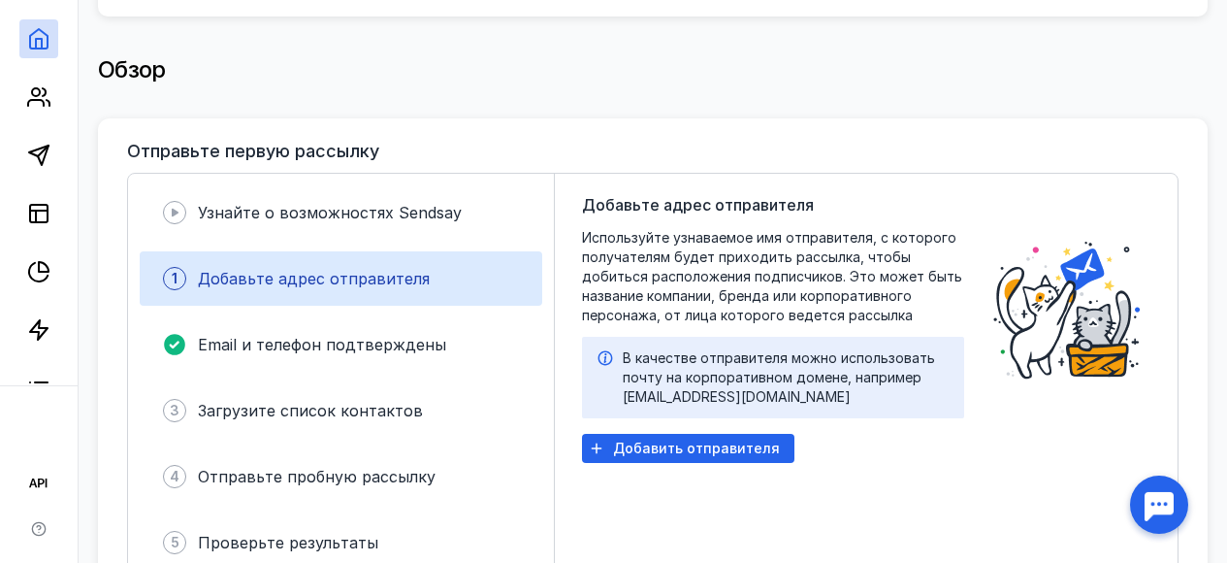
scroll to position [368, 0]
click at [759, 442] on span "Добавить отправителя" at bounding box center [696, 447] width 167 height 16
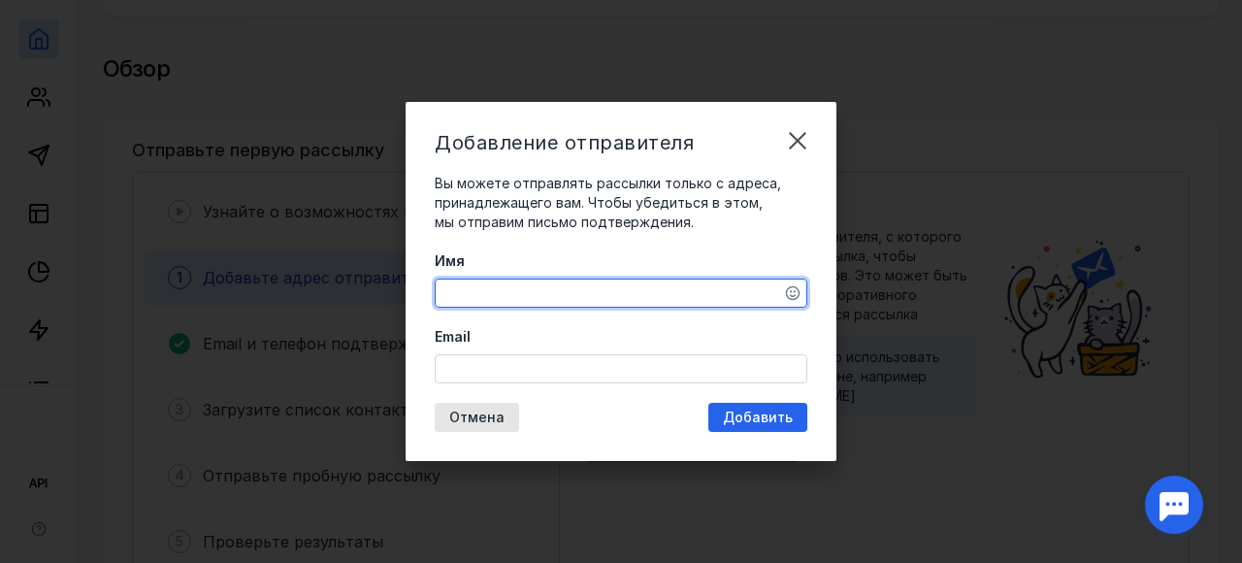
click at [558, 285] on textarea "Имя" at bounding box center [621, 292] width 371 height 27
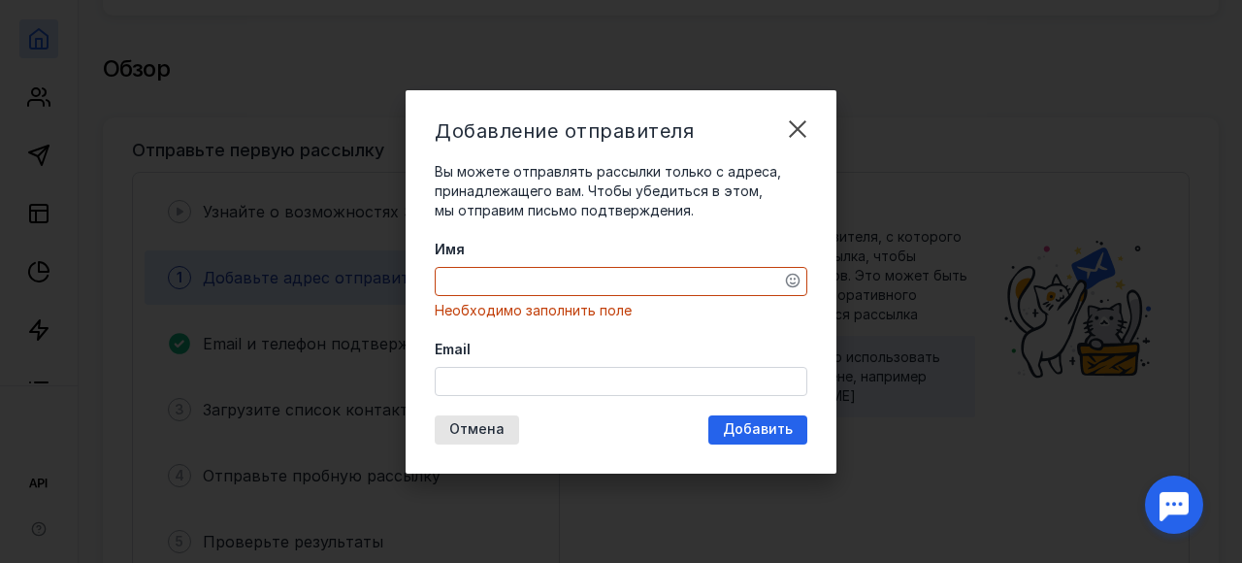
click at [554, 388] on div "Добавление отправителя Вы можете отправлять рассылки только с адреса, принадлеж…" at bounding box center [621, 281] width 431 height 383
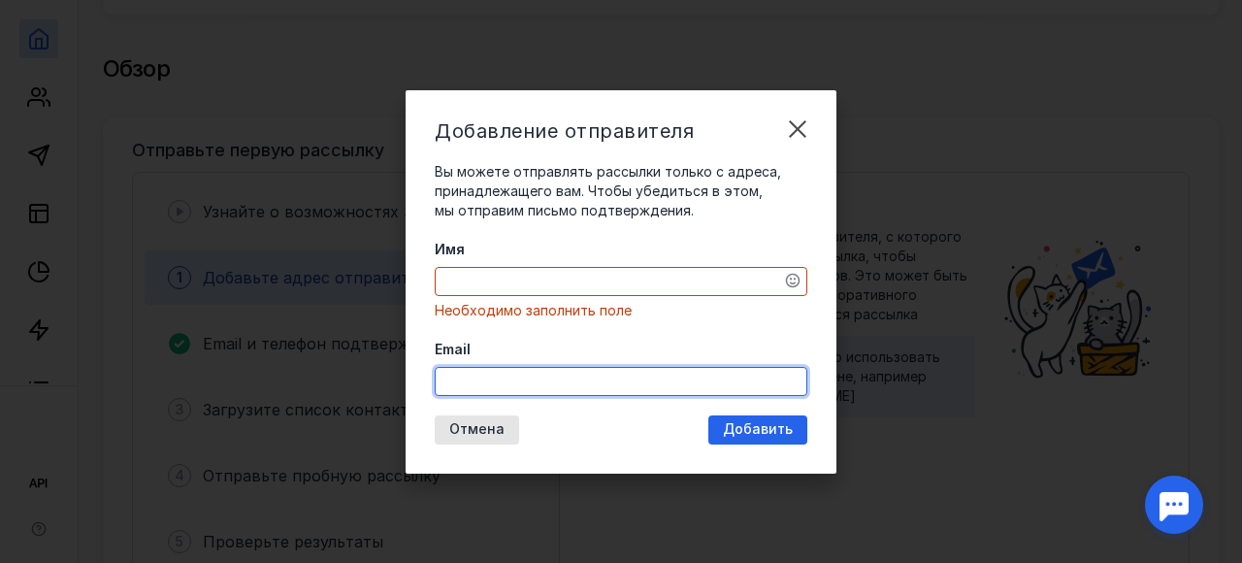
click at [554, 391] on input "Email" at bounding box center [621, 381] width 371 height 27
click at [609, 385] on input "[EMAIL_ADDRESS][DOMAIN_NAME]" at bounding box center [621, 381] width 371 height 27
click at [605, 381] on input "[EMAIL_ADDRESS][DOMAIN_NAME]" at bounding box center [621, 381] width 371 height 27
type input "[EMAIL_ADDRESS][DOMAIN_NAME]"
click at [654, 277] on div "Имя Необходимо заполнить поле" at bounding box center [621, 280] width 373 height 81
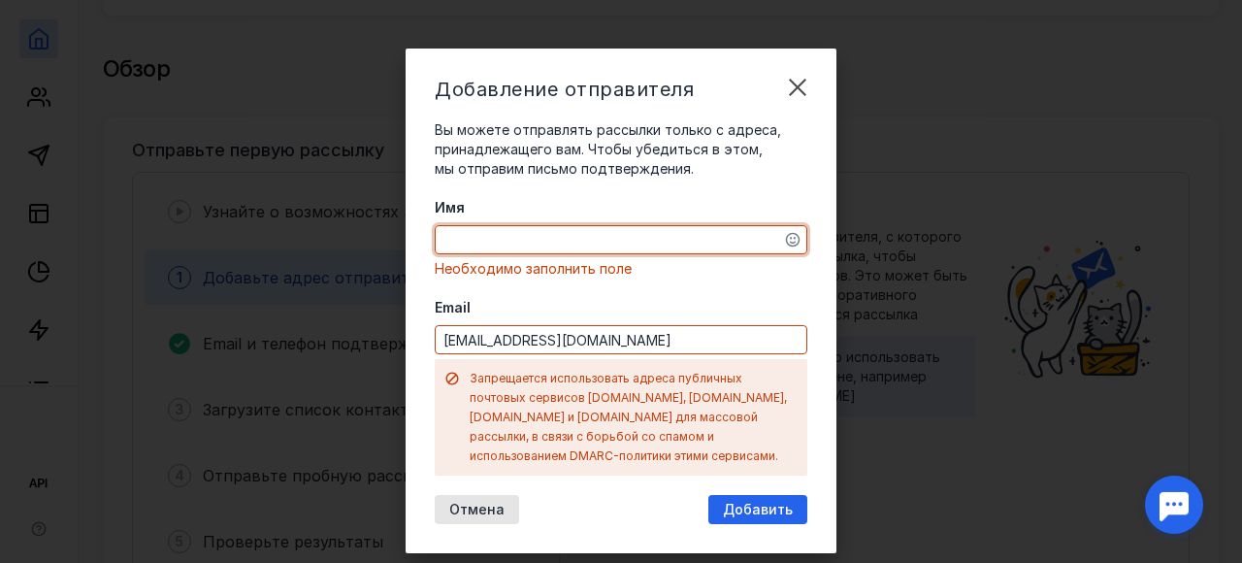
type textarea "[PERSON_NAME]"
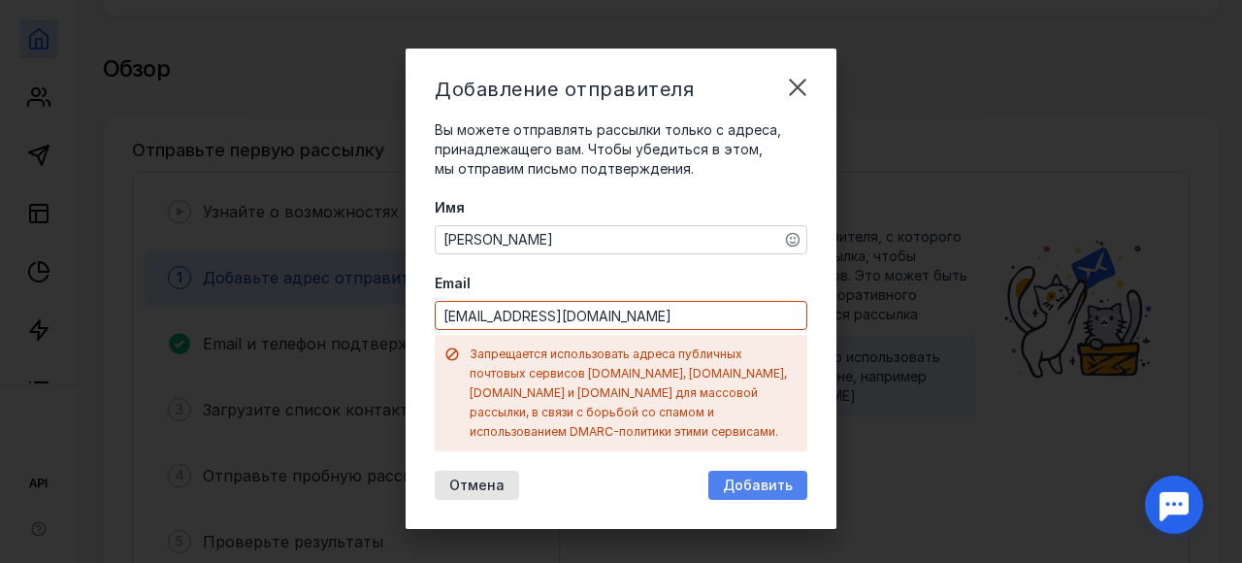
click at [736, 477] on span "Добавить" at bounding box center [758, 485] width 70 height 16
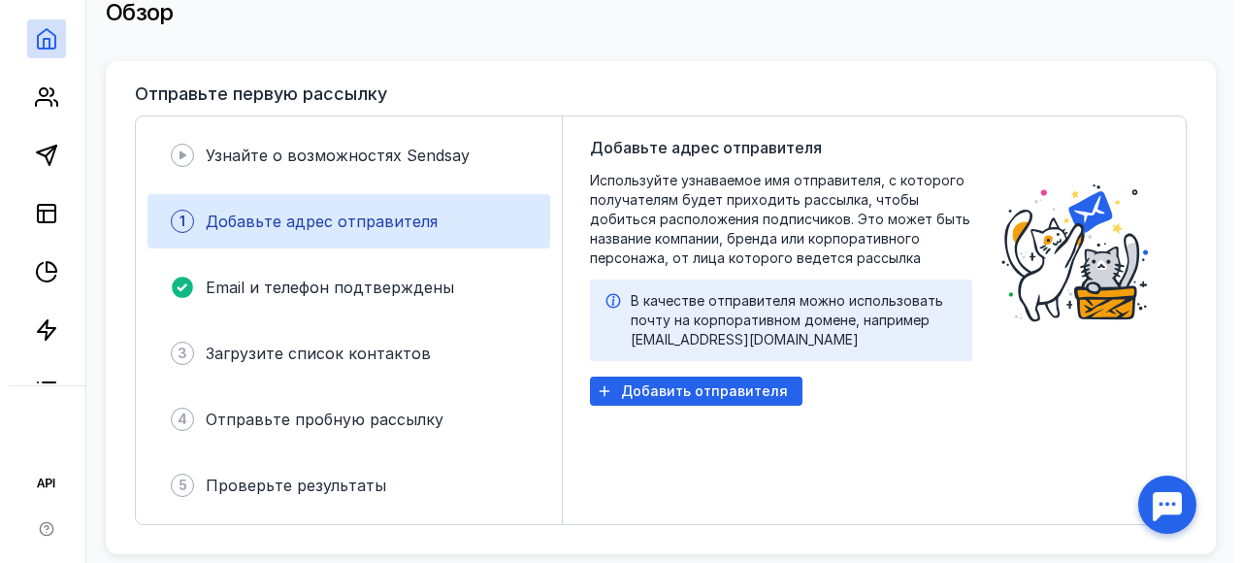
scroll to position [429, 0]
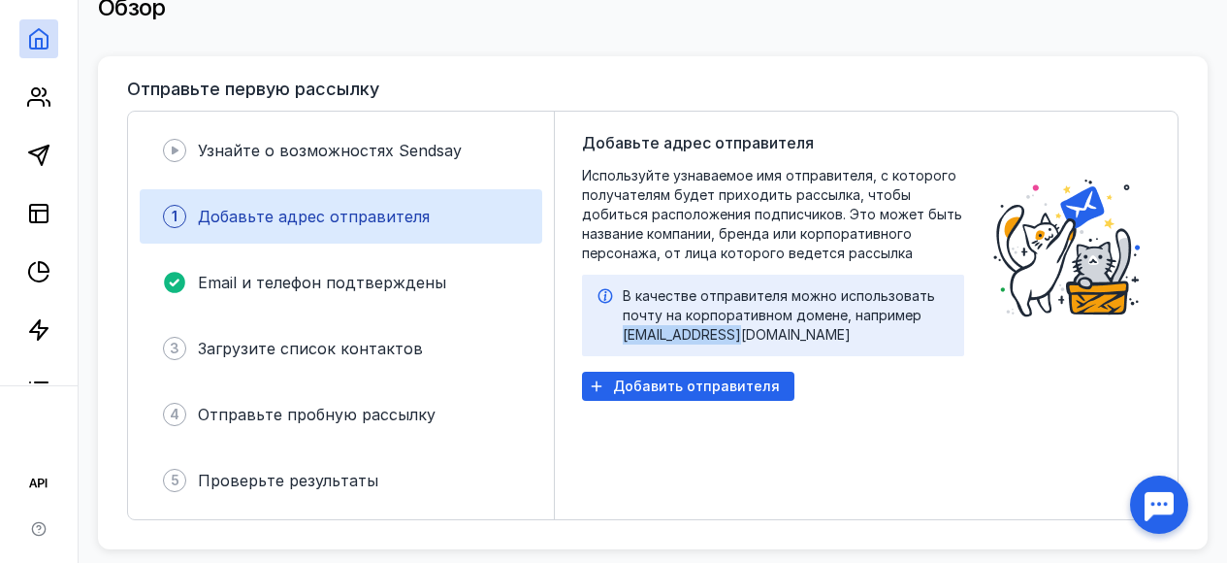
drag, startPoint x: 758, startPoint y: 323, endPoint x: 617, endPoint y: 322, distance: 140.7
click at [617, 322] on div "В качестве отправителя можно использовать почту на корпоративном домене, наприм…" at bounding box center [773, 315] width 351 height 58
click at [738, 378] on span "Добавить отправителя" at bounding box center [696, 386] width 167 height 16
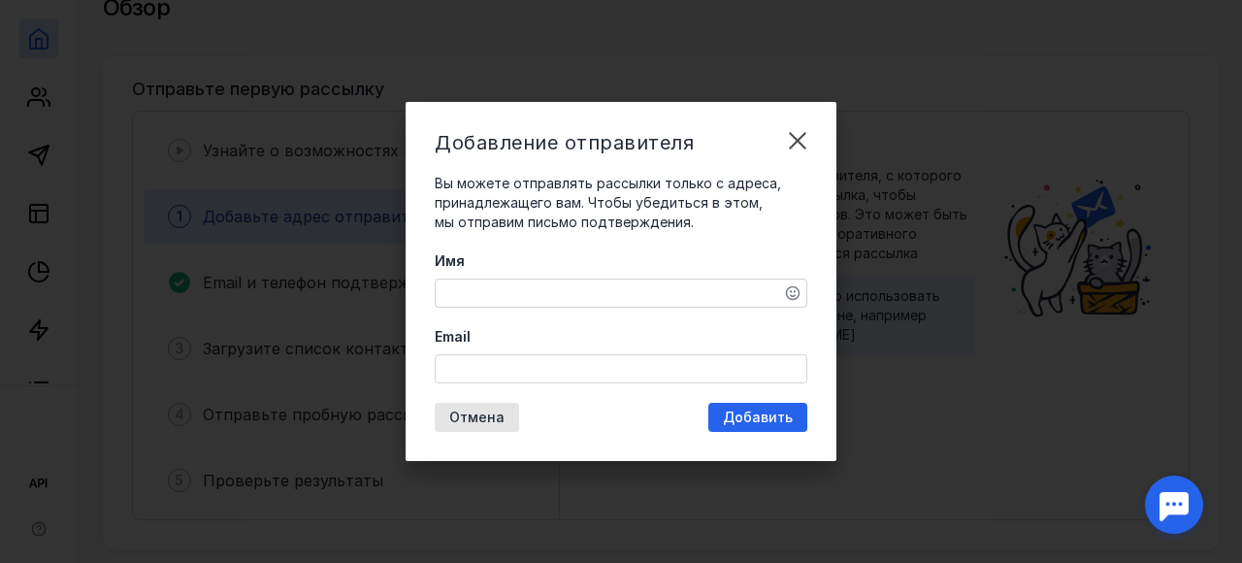
click at [565, 294] on textarea "Имя" at bounding box center [621, 292] width 371 height 27
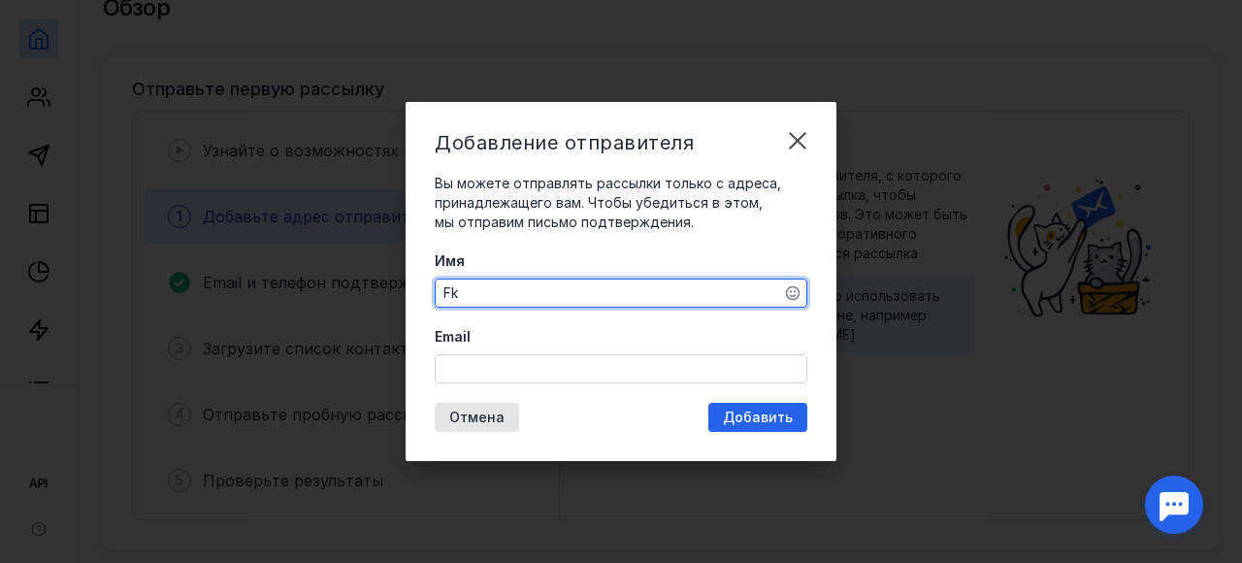
type textarea "F"
click at [566, 365] on div "Email" at bounding box center [621, 355] width 373 height 56
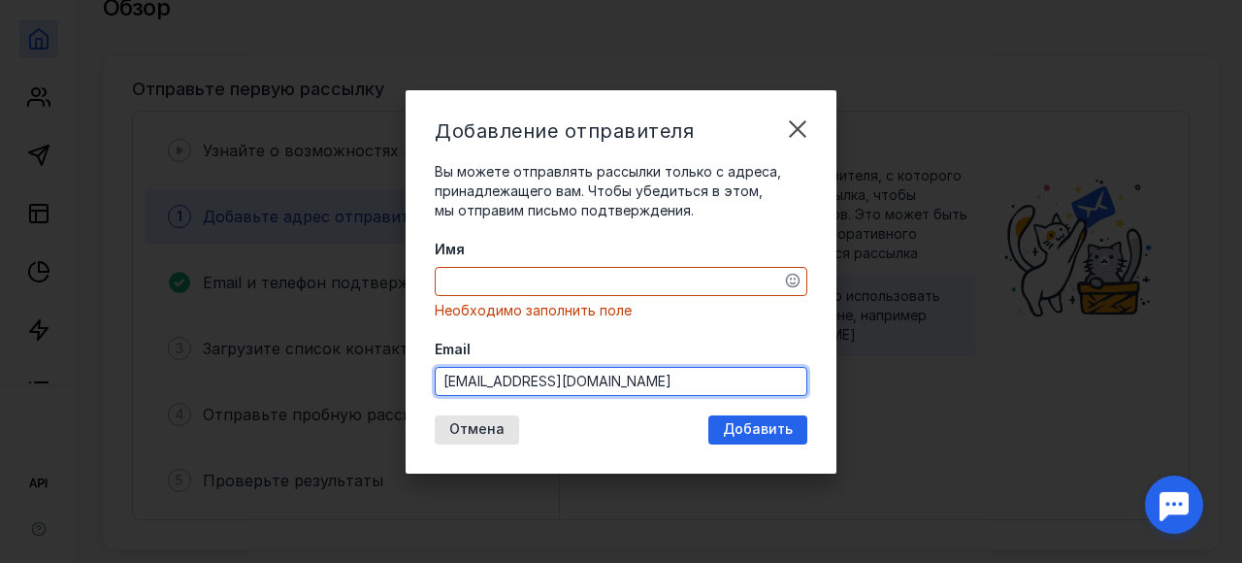
drag, startPoint x: 636, startPoint y: 374, endPoint x: 560, endPoint y: 384, distance: 77.2
click at [560, 384] on input "[EMAIL_ADDRESS][DOMAIN_NAME]" at bounding box center [621, 381] width 371 height 27
click at [543, 374] on input "[EMAIL_ADDRESS][DOMAIN_NAME]" at bounding box center [621, 381] width 371 height 27
type input "[EMAIL_ADDRESS][DOMAIN_NAME]"
click at [645, 280] on textarea "Имя" at bounding box center [621, 281] width 371 height 27
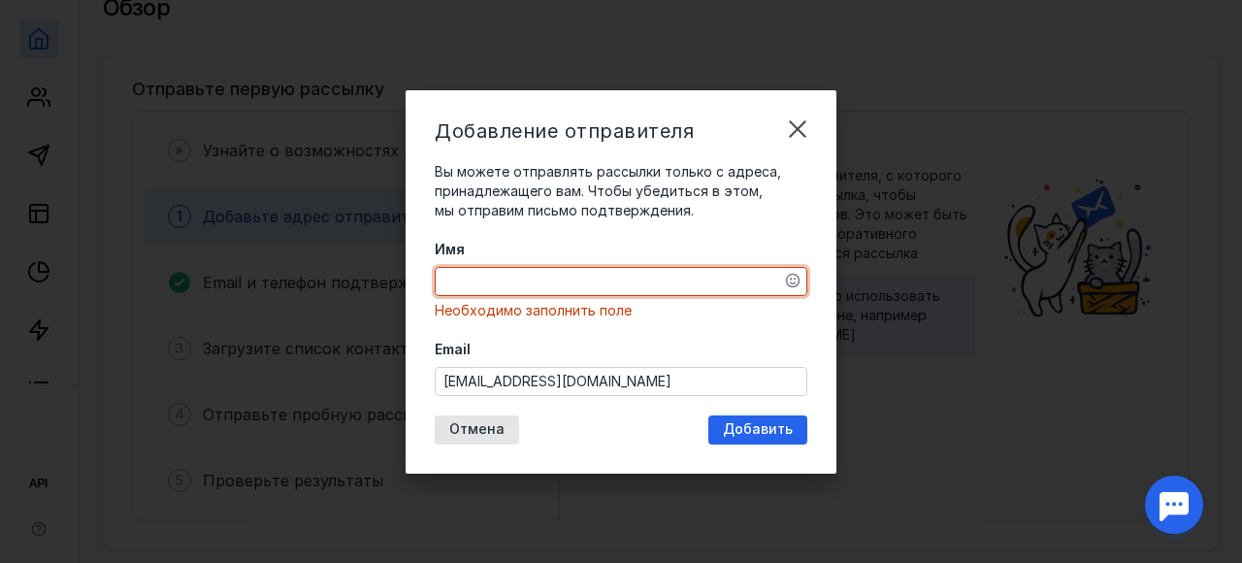
type textarea "[PERSON_NAME]"
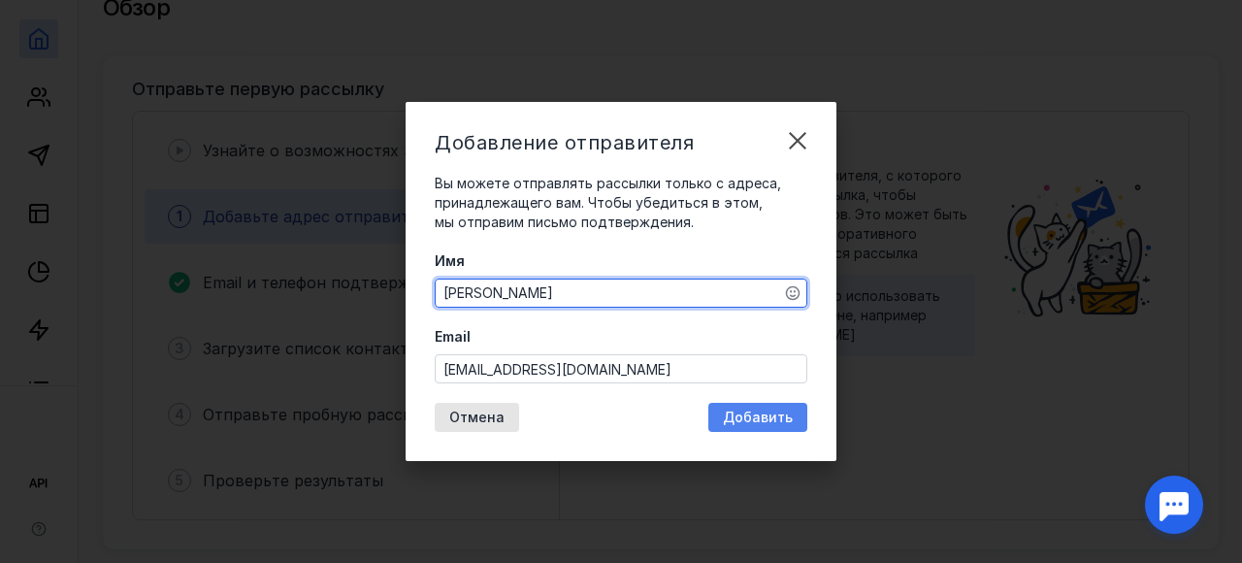
click at [789, 411] on span "Добавить" at bounding box center [758, 417] width 70 height 16
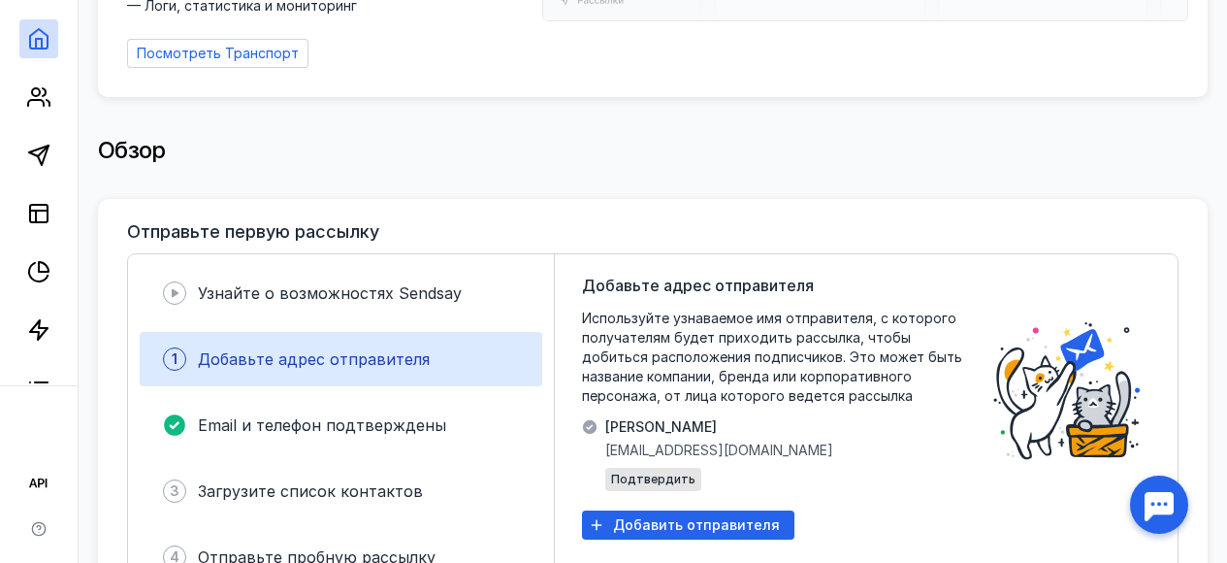
scroll to position [419, 0]
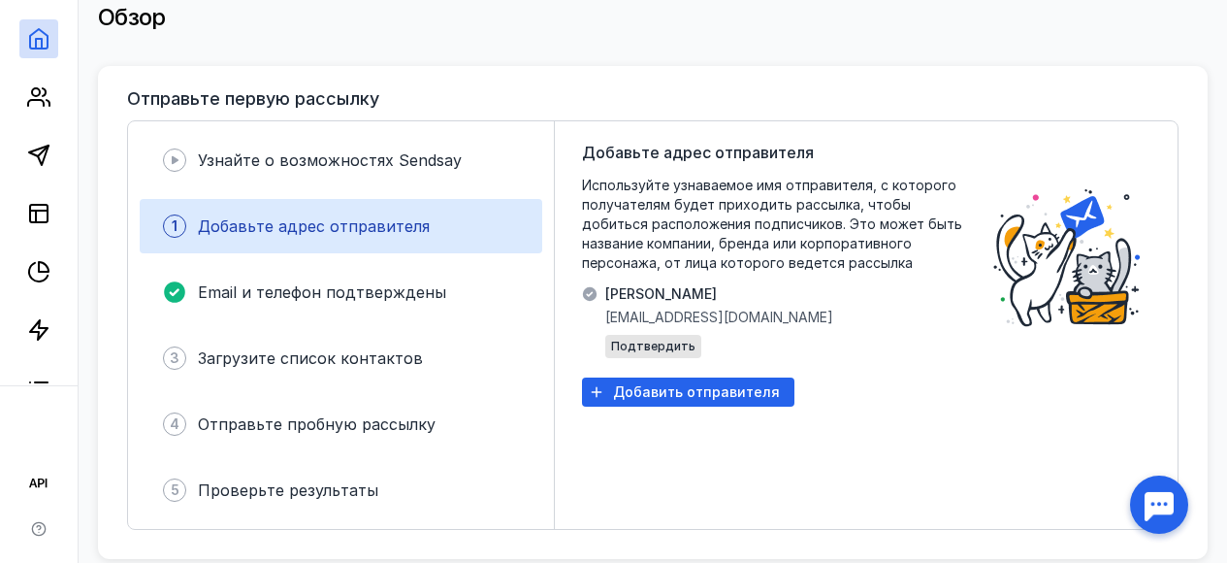
click at [664, 293] on div "[PERSON_NAME] [PERSON_NAME][EMAIL_ADDRESS][DOMAIN_NAME] Подтвердить" at bounding box center [719, 323] width 228 height 78
click at [649, 270] on div "Добавьте адрес отправителя Используйте узнаваемое имя отправителя, с которого п…" at bounding box center [773, 325] width 382 height 369
click at [699, 384] on span "Добавить отправителя" at bounding box center [696, 392] width 167 height 16
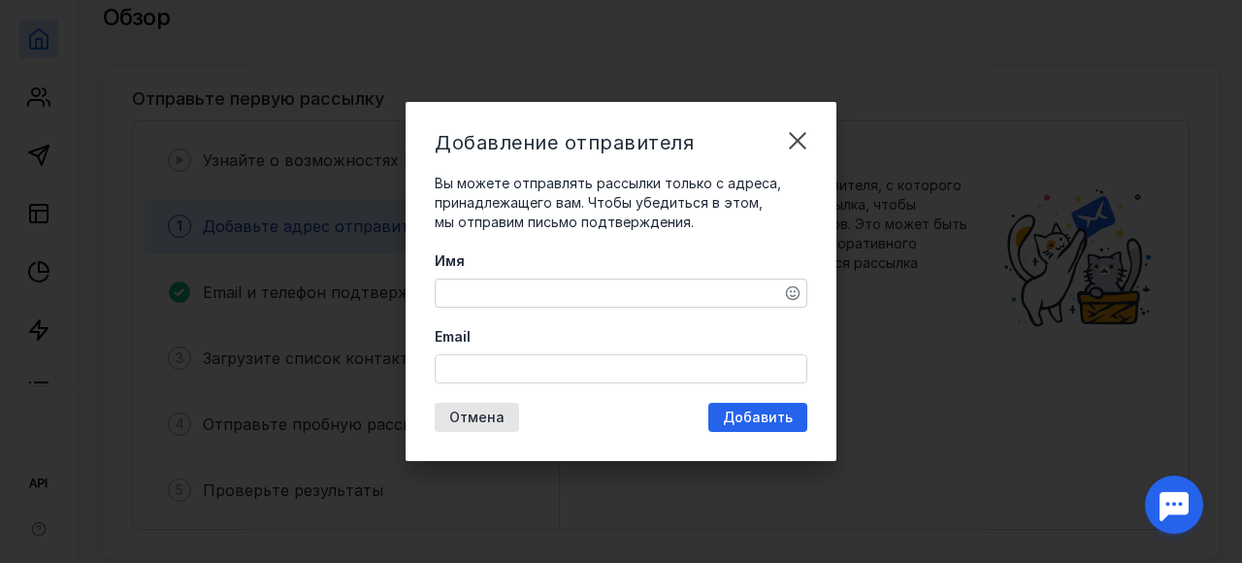
click at [631, 292] on textarea "Имя" at bounding box center [621, 292] width 371 height 27
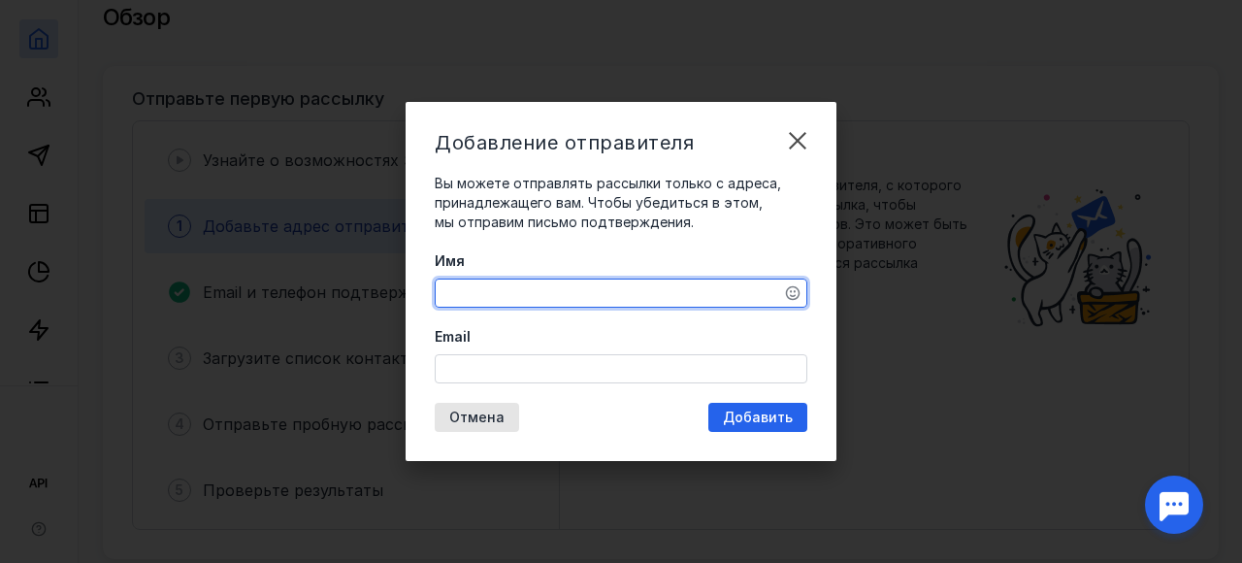
click at [578, 369] on input "Email" at bounding box center [621, 368] width 371 height 27
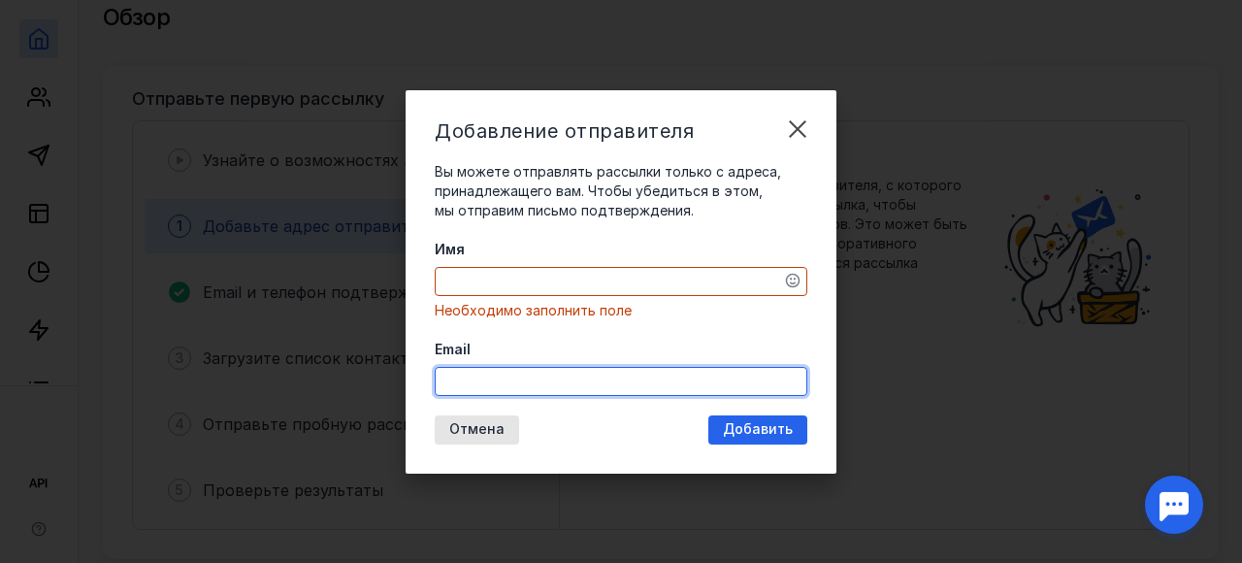
drag, startPoint x: 836, startPoint y: 88, endPoint x: 824, endPoint y: 109, distance: 24.0
click at [836, 88] on div "Добавление отправителя Вы можете отправлять рассылки только с адреса, принадлеж…" at bounding box center [621, 281] width 1242 height 563
